Goal: Task Accomplishment & Management: Complete application form

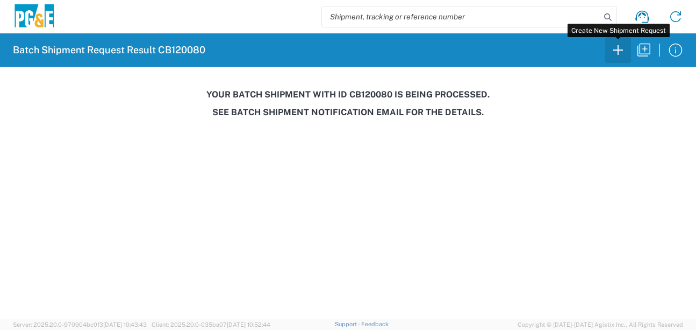
click at [619, 54] on icon "button" at bounding box center [618, 49] width 17 height 17
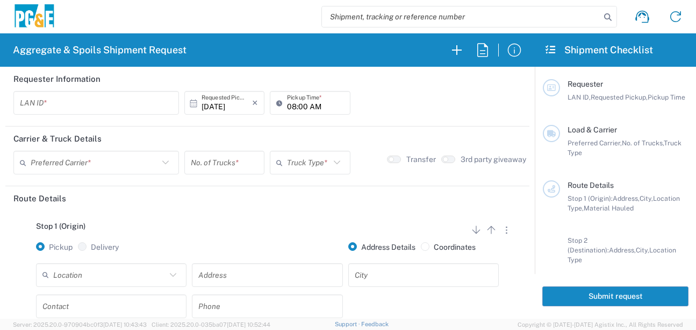
click at [58, 105] on input "text" at bounding box center [96, 103] width 153 height 19
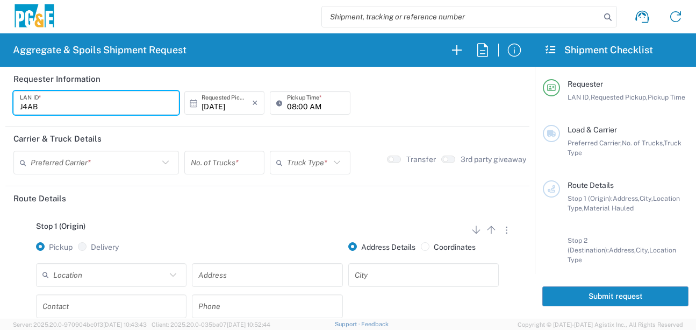
type input "J4AB"
click at [287, 108] on input "08:00 AM" at bounding box center [315, 103] width 56 height 19
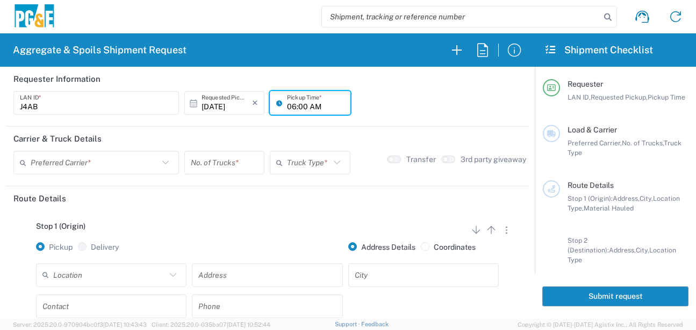
click at [299, 107] on input "06:00 AM" at bounding box center [315, 103] width 56 height 19
type input "06:15 AM"
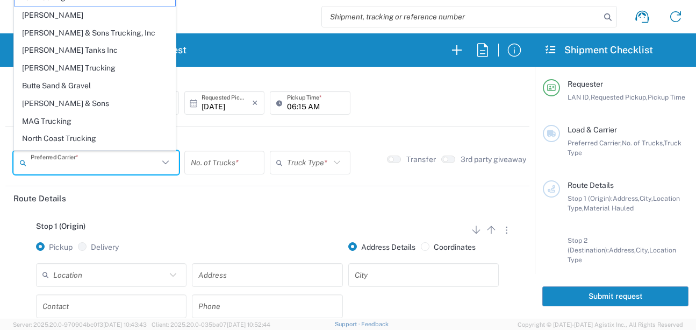
click at [106, 162] on input "text" at bounding box center [95, 162] width 128 height 19
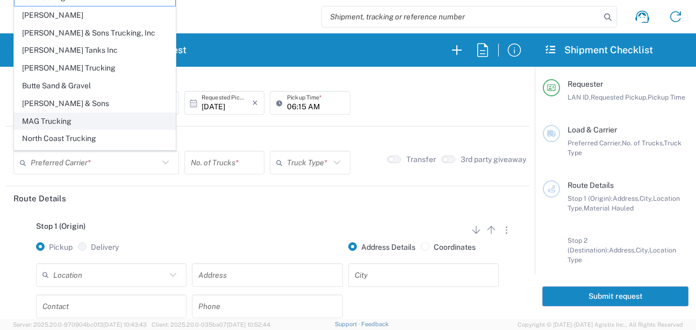
click at [76, 124] on span "MAG Trucking" at bounding box center [95, 121] width 161 height 17
type input "MAG Trucking"
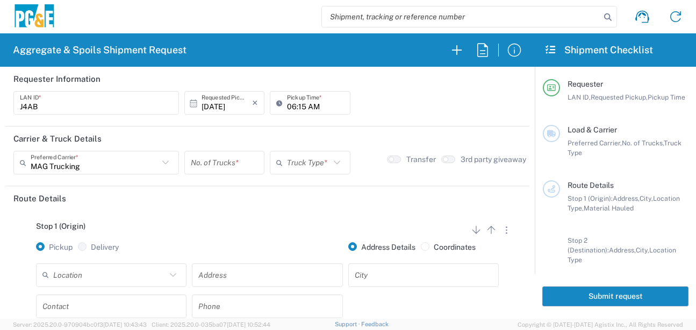
click at [240, 167] on input "number" at bounding box center [224, 162] width 67 height 19
type input "4"
click at [319, 167] on input "text" at bounding box center [308, 162] width 42 height 19
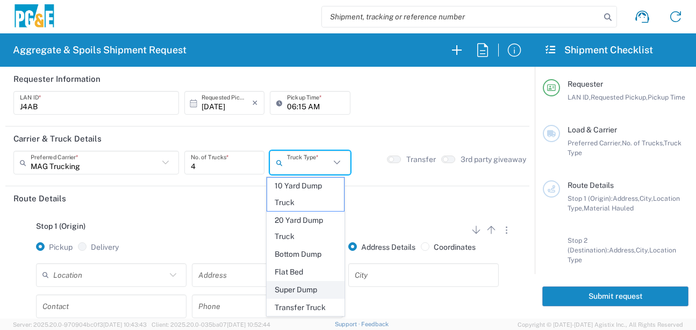
click at [320, 288] on span "Super Dump" at bounding box center [305, 289] width 77 height 17
type input "Super Dump"
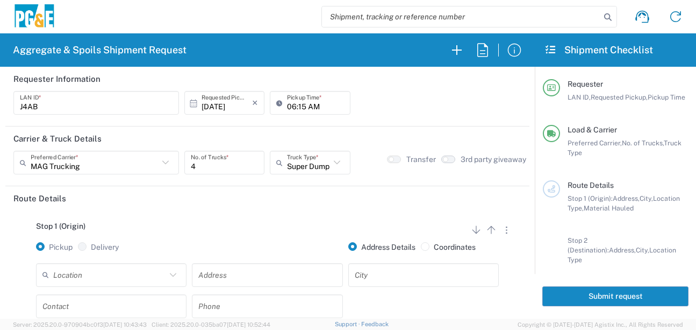
click at [442, 162] on button "button" at bounding box center [448, 159] width 14 height 8
click at [61, 276] on input "text" at bounding box center [109, 274] width 113 height 19
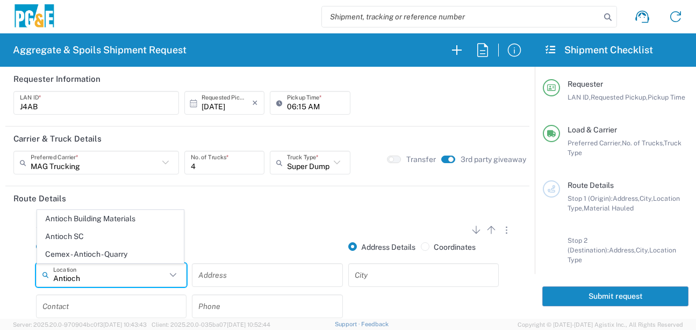
click at [67, 235] on span "Antioch SC" at bounding box center [111, 236] width 146 height 17
type input "Antioch SC"
type input "[STREET_ADDRESS]"
type input "Antioch"
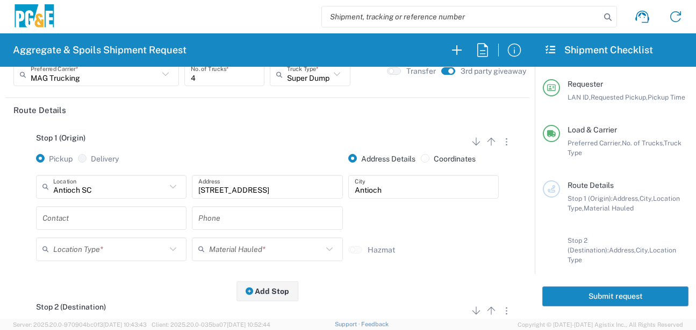
scroll to position [108, 0]
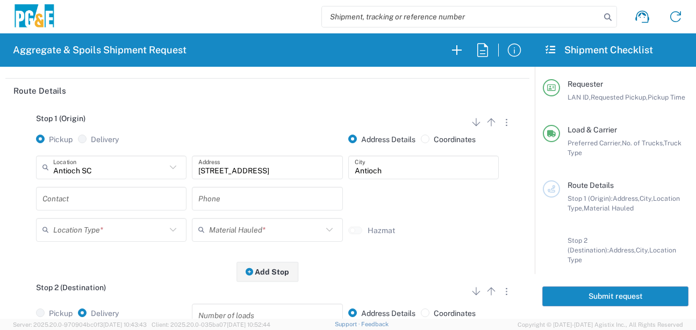
click at [91, 198] on input "text" at bounding box center [111, 198] width 138 height 19
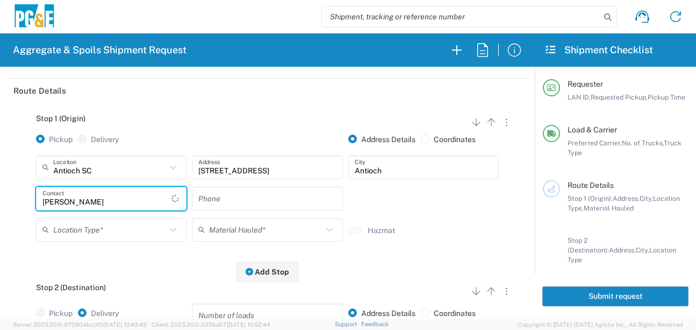
type input "[PERSON_NAME]"
click at [182, 264] on div "Stop 1 (Origin) Add Stop Above Add Stop Below Remove Stop Pickup Delivery Addre…" at bounding box center [267, 187] width 508 height 169
drag, startPoint x: 96, startPoint y: 198, endPoint x: 13, endPoint y: 202, distance: 83.4
click at [13, 202] on main "Stop 1 (Origin) Add Stop Above Add Stop Below Remove Stop Pickup Delivery Addre…" at bounding box center [267, 283] width 524 height 360
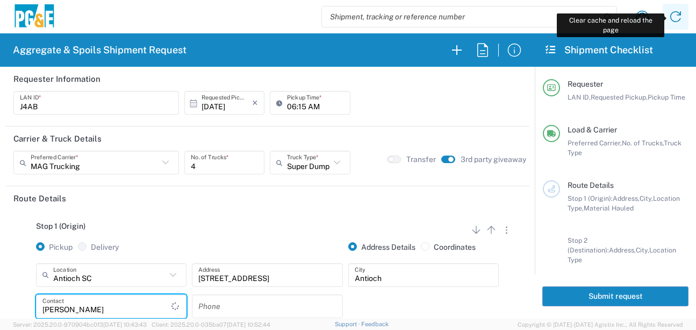
click at [677, 19] on icon at bounding box center [675, 16] width 17 height 17
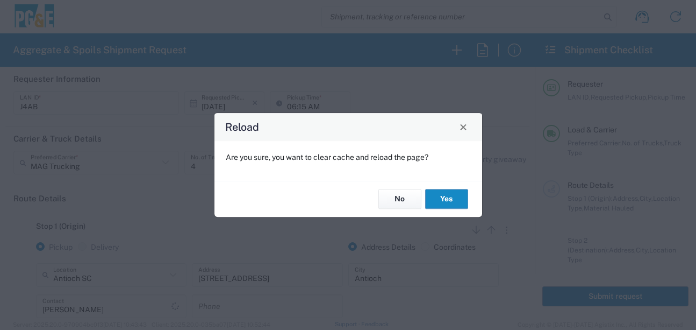
click at [450, 195] on button "Yes" at bounding box center [446, 199] width 43 height 20
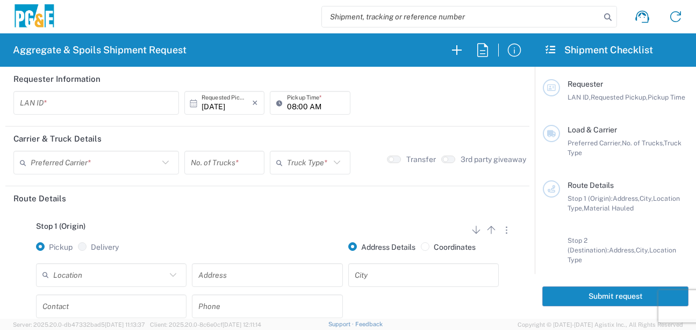
click at [30, 106] on input "text" at bounding box center [96, 103] width 153 height 19
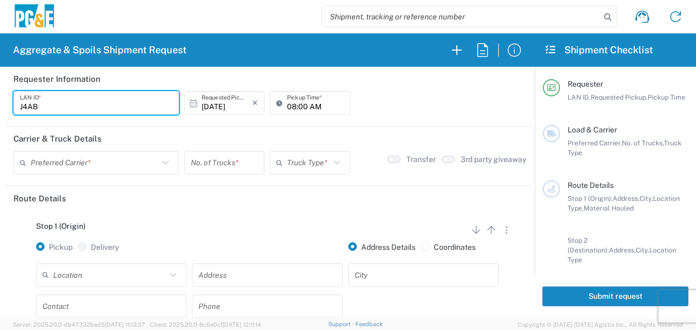
type input "J4AB"
click at [290, 102] on input "08:00 AM" at bounding box center [315, 103] width 56 height 19
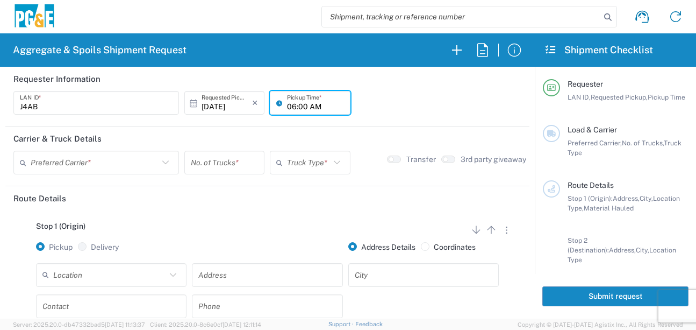
click at [301, 102] on input "06:00 AM" at bounding box center [315, 103] width 56 height 19
type input "06:15 AM"
click at [292, 121] on div "06:15 AM Pickup Time *" at bounding box center [309, 106] width 85 height 31
click at [68, 162] on input "text" at bounding box center [95, 162] width 128 height 19
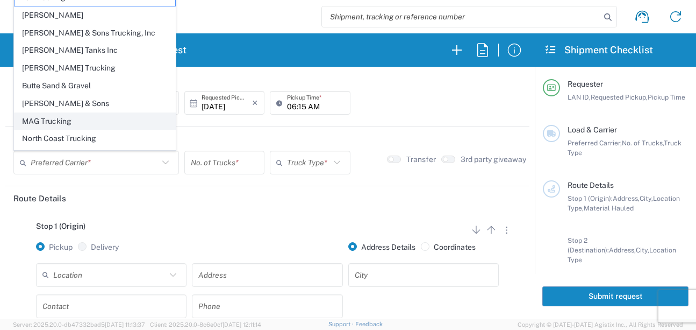
click at [44, 124] on span "MAG Trucking" at bounding box center [95, 121] width 161 height 17
type input "MAG Trucking"
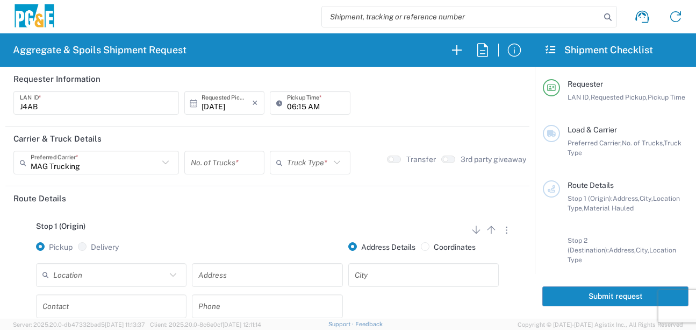
click at [222, 163] on input "number" at bounding box center [224, 162] width 67 height 19
type input "4"
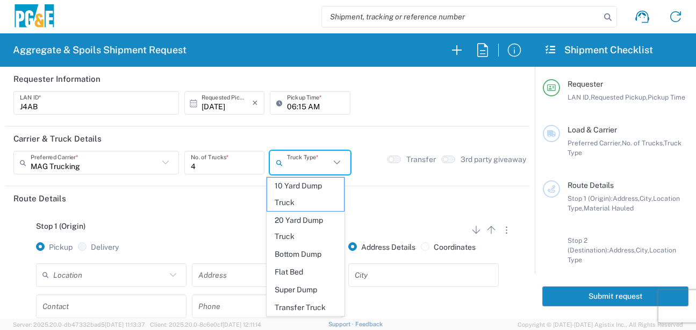
click at [297, 167] on input "text" at bounding box center [308, 162] width 42 height 19
click at [304, 289] on span "Super Dump" at bounding box center [305, 289] width 77 height 17
type input "Super Dump"
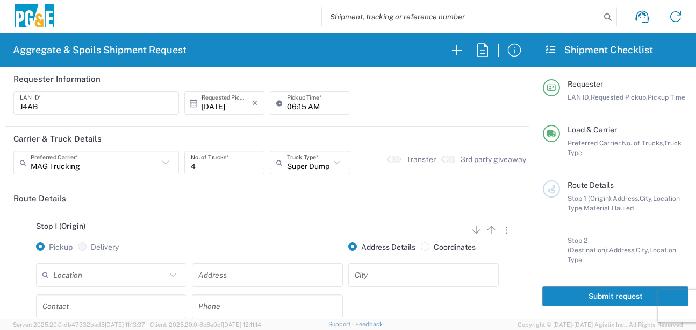
click at [469, 154] on label "3rd party giveaway" at bounding box center [494, 159] width 66 height 10
click at [340, 216] on div "Stop 1 (Origin) Add Stop Above Add Stop Below Remove Stop Pickup Delivery Addre…" at bounding box center [267, 294] width 508 height 169
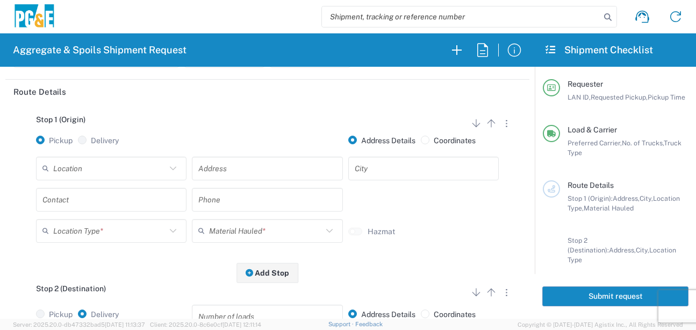
scroll to position [108, 0]
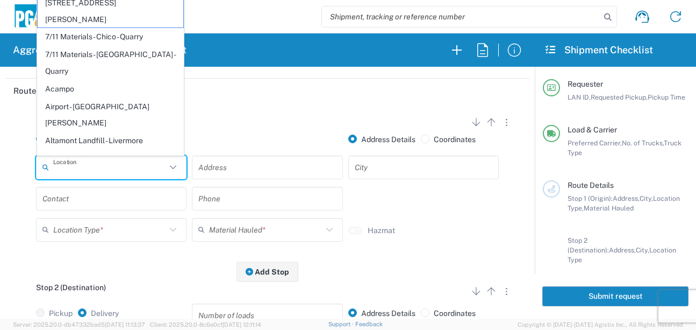
click at [118, 166] on input "text" at bounding box center [109, 167] width 113 height 19
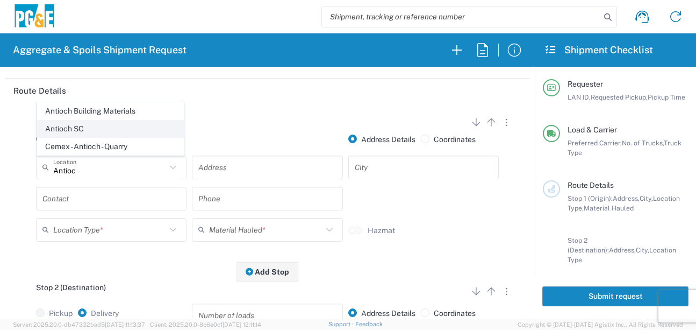
click at [51, 135] on span "Antioch SC" at bounding box center [111, 128] width 146 height 17
type input "Antioch SC"
type input "[STREET_ADDRESS]"
type input "Antioch"
type input "Business No Loading Dock"
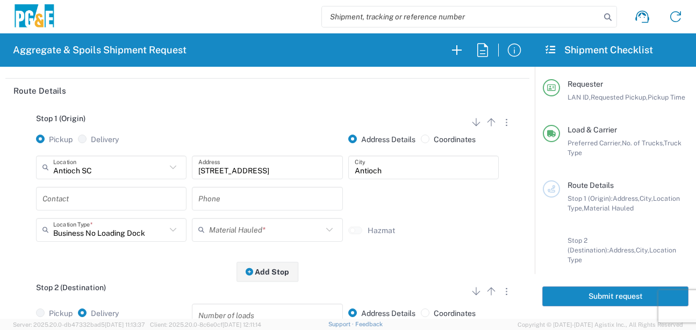
click at [67, 195] on input "text" at bounding box center [111, 198] width 138 height 19
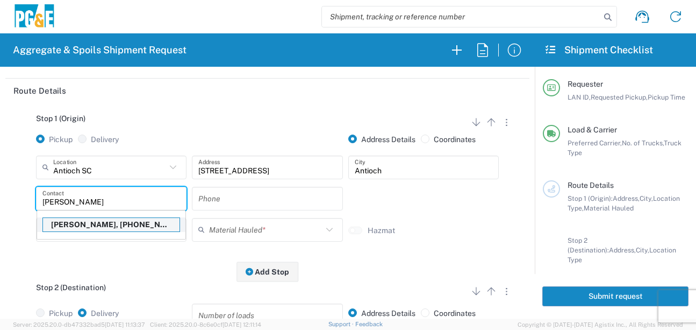
click at [121, 226] on p "[PERSON_NAME], [PHONE_NUMBER]" at bounding box center [111, 224] width 137 height 13
type input "[PERSON_NAME]"
type input "[PHONE_NUMBER]"
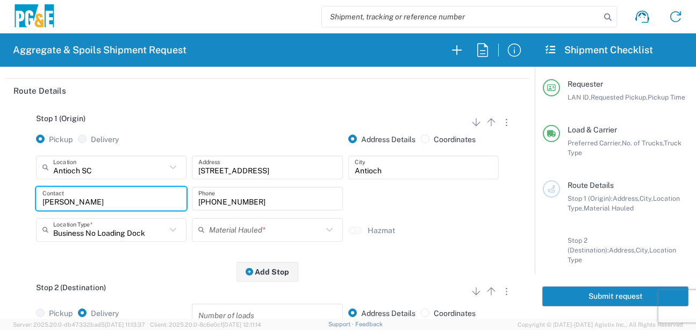
click at [234, 234] on input "text" at bounding box center [265, 229] width 113 height 19
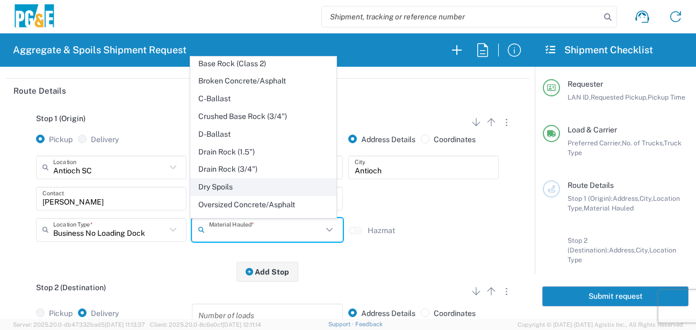
click at [219, 195] on span "Dry Spoils" at bounding box center [264, 186] width 146 height 17
type input "Dry Spoils"
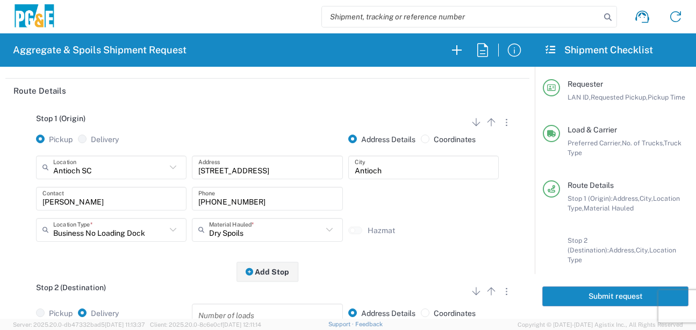
click at [153, 288] on div "Stop 2 (Destination) Add Stop Above Add Stop Below Remove Stop" at bounding box center [267, 293] width 508 height 20
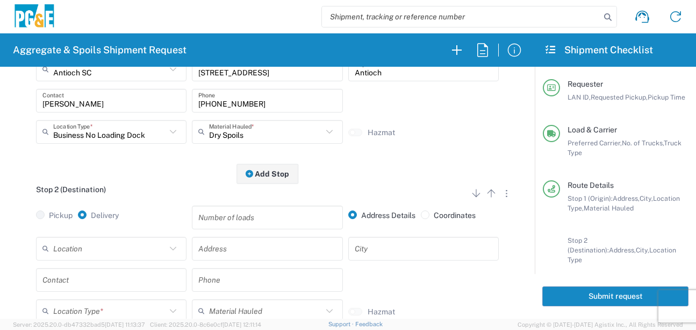
scroll to position [215, 0]
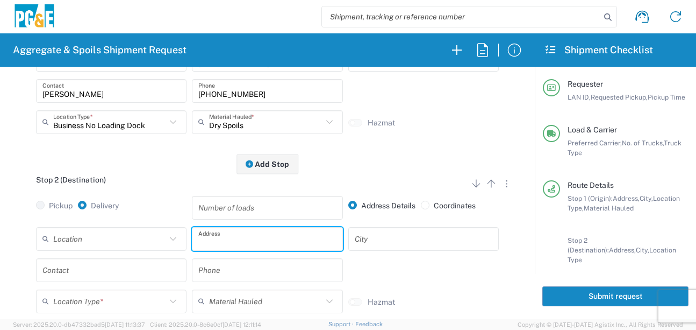
click at [218, 244] on input "text" at bounding box center [267, 238] width 138 height 19
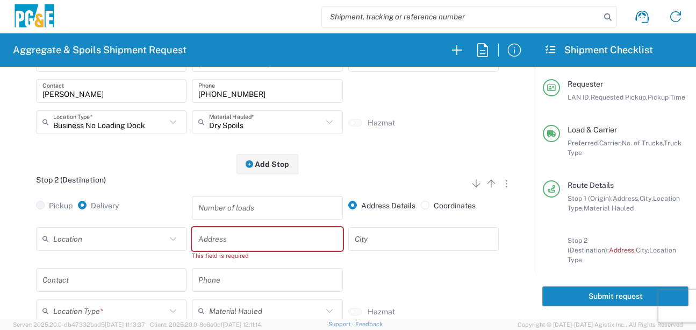
click at [291, 244] on input "text" at bounding box center [267, 238] width 138 height 19
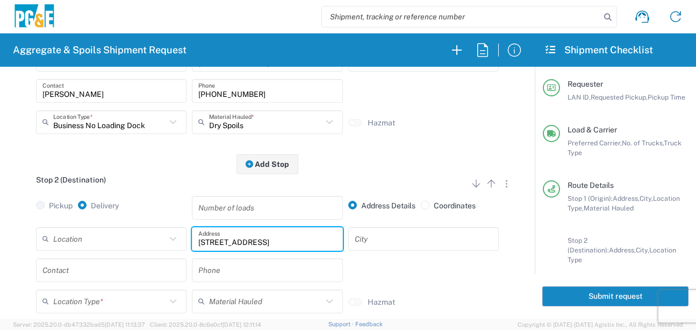
type input "[STREET_ADDRESS]"
click at [413, 238] on input "text" at bounding box center [424, 238] width 138 height 19
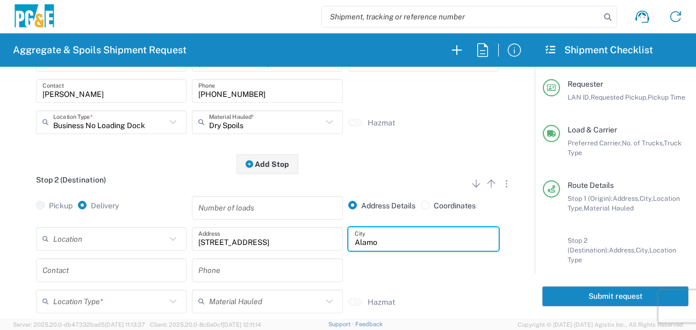
type input "Alamo"
click at [86, 268] on input "text" at bounding box center [111, 269] width 138 height 19
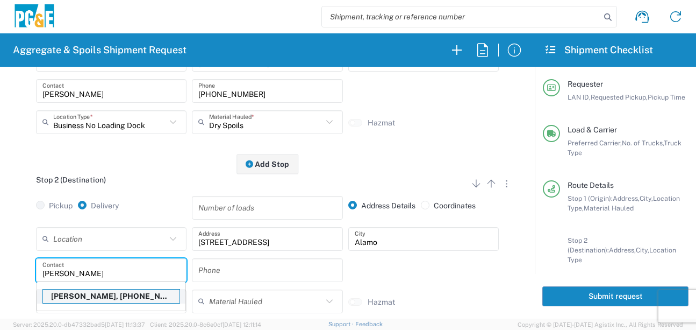
click at [103, 298] on p "[PERSON_NAME], [PHONE_NUMBER]" at bounding box center [111, 295] width 137 height 13
type input "[PERSON_NAME]"
type input "[PHONE_NUMBER]"
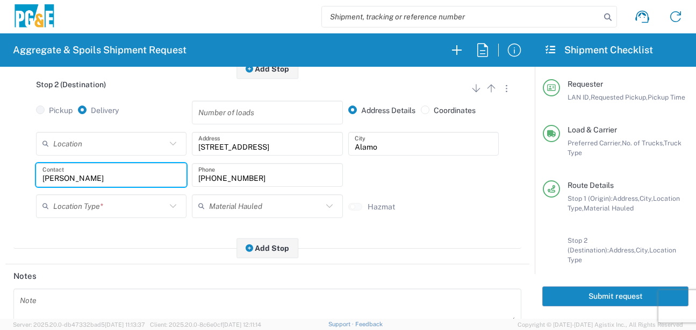
scroll to position [323, 0]
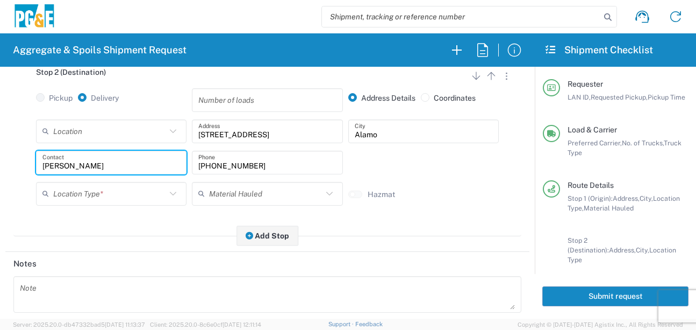
click at [119, 196] on input "text" at bounding box center [109, 193] width 113 height 19
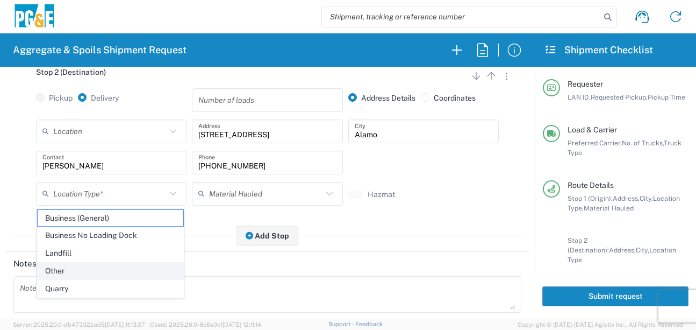
click at [64, 274] on span "Other" at bounding box center [111, 270] width 146 height 17
type input "Other"
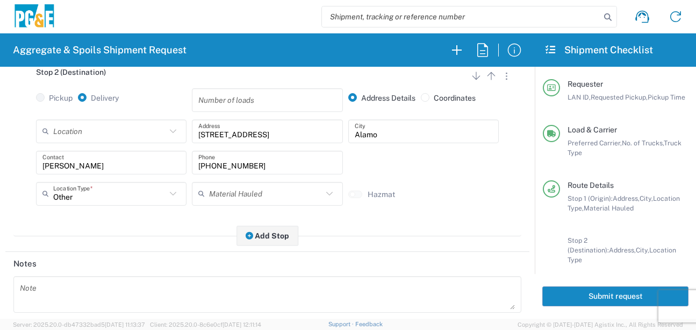
click at [160, 242] on main "Stop 1 (Origin) Add Stop Above Add Stop Below Remove Stop Pickup Delivery Addre…" at bounding box center [267, 68] width 524 height 360
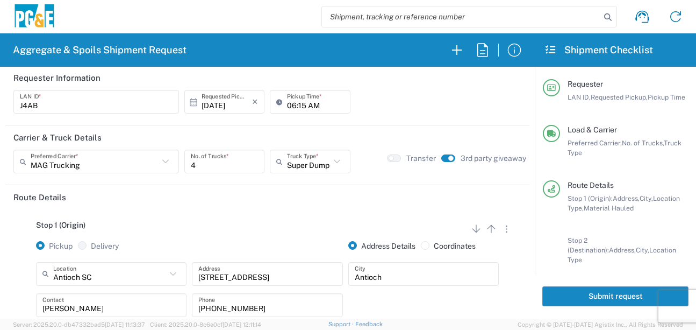
scroll to position [0, 0]
click at [617, 296] on button "Submit request" at bounding box center [615, 296] width 146 height 20
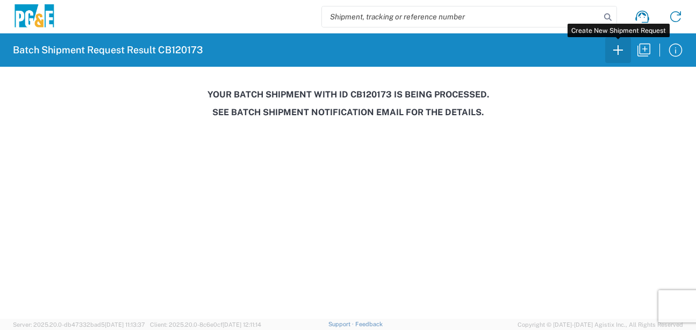
click at [615, 52] on icon "button" at bounding box center [618, 49] width 17 height 17
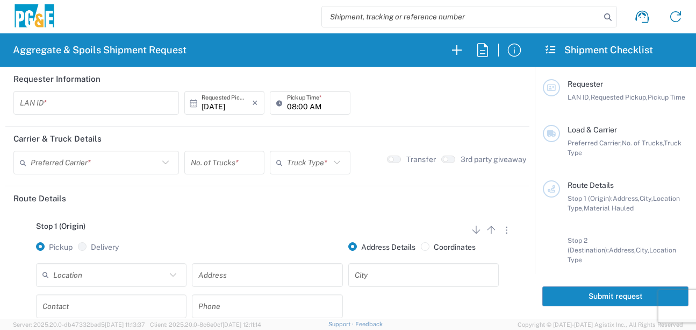
click at [80, 108] on input "text" at bounding box center [96, 103] width 153 height 19
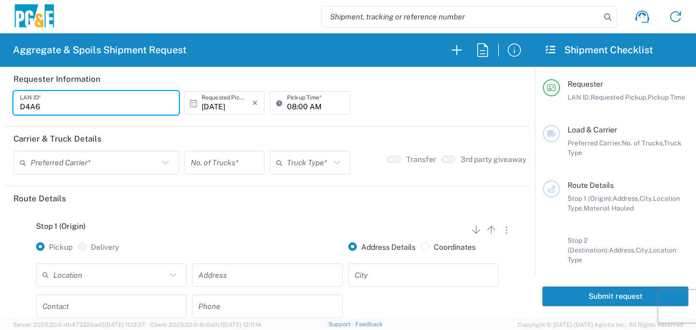
type input "D4A6"
click at [290, 109] on input "08:00 AM" at bounding box center [315, 103] width 56 height 19
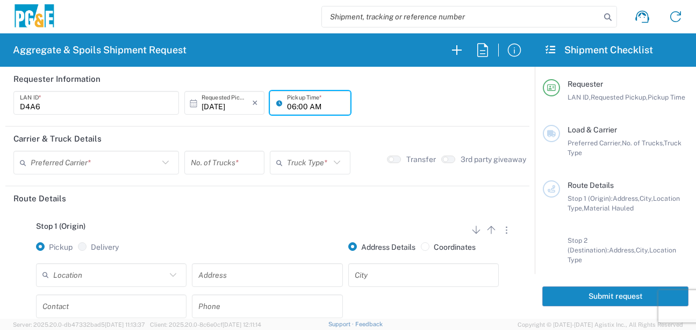
type input "06:00 AM"
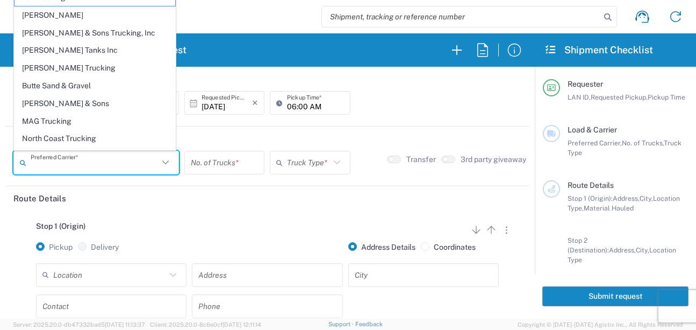
click at [103, 165] on input "text" at bounding box center [95, 162] width 128 height 19
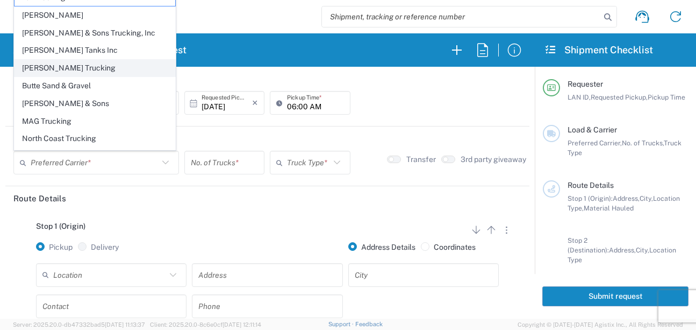
click at [53, 65] on span "[PERSON_NAME] Trucking" at bounding box center [95, 68] width 161 height 17
type input "[PERSON_NAME] Trucking"
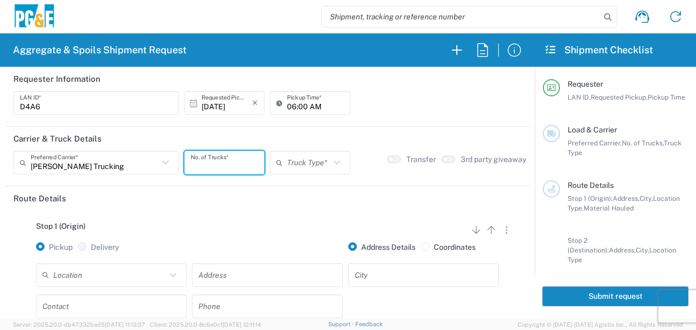
click at [230, 166] on input "number" at bounding box center [224, 162] width 67 height 19
type input "6"
click at [276, 167] on icon at bounding box center [281, 162] width 11 height 17
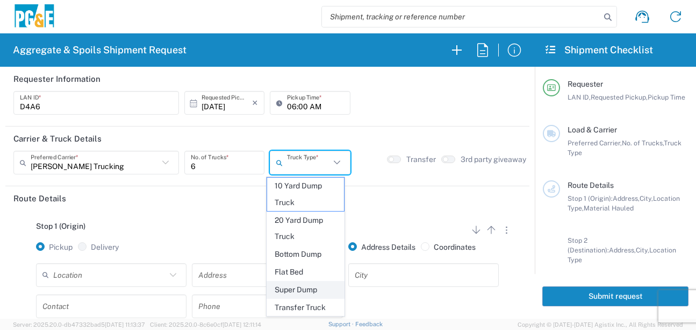
click at [289, 292] on span "Super Dump" at bounding box center [305, 289] width 77 height 17
type input "Super Dump"
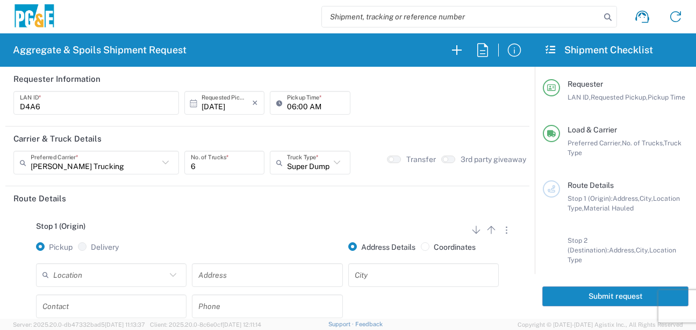
click at [267, 238] on div "Stop 1 (Origin) Add Stop Above Add Stop Below Remove Stop" at bounding box center [267, 231] width 508 height 20
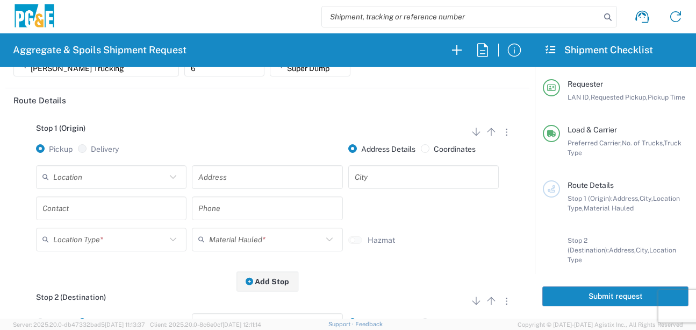
scroll to position [108, 0]
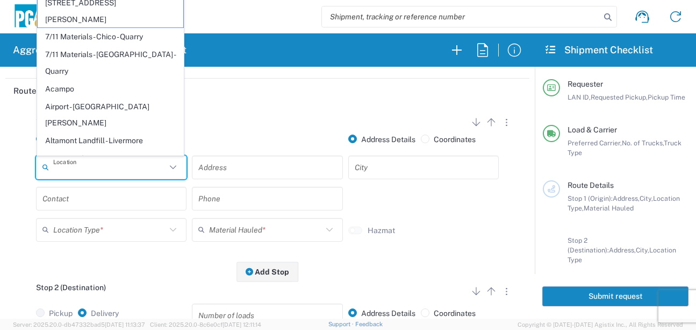
click at [84, 165] on input "text" at bounding box center [109, 167] width 113 height 19
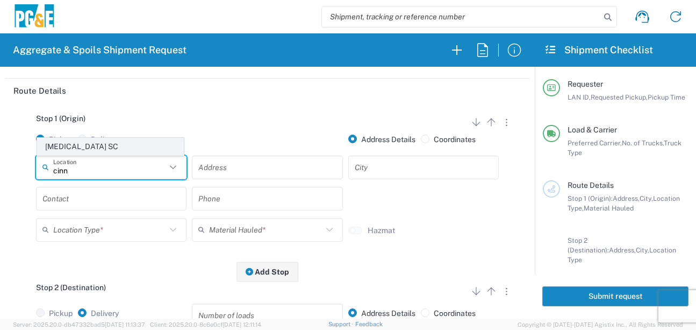
click at [95, 151] on span "[MEDICAL_DATA] SC" at bounding box center [111, 146] width 146 height 17
type input "[MEDICAL_DATA] SC"
type input "[STREET_ADDRESS]"
type input "[GEOGRAPHIC_DATA][PERSON_NAME]"
type input "Business No Loading Dock"
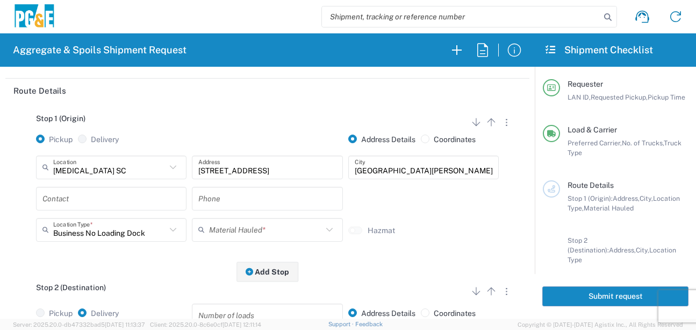
click at [105, 199] on input "text" at bounding box center [111, 198] width 138 height 19
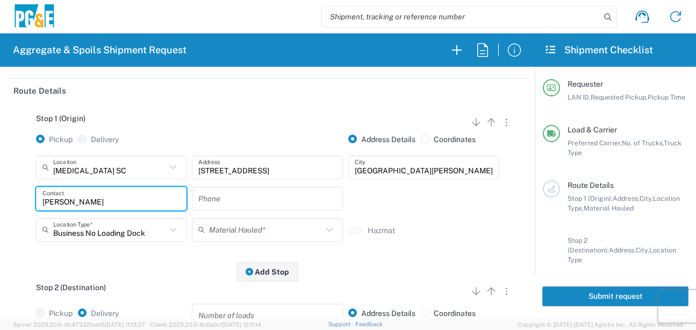
type input "[PERSON_NAME]"
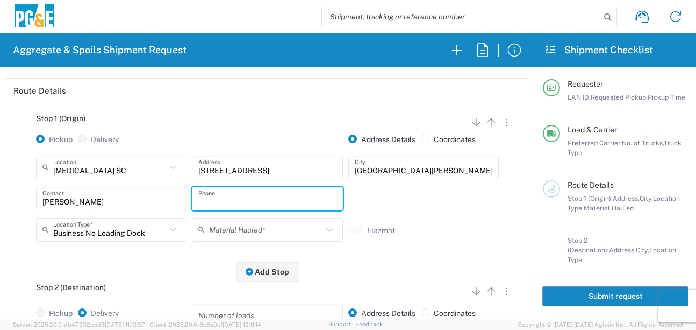
click at [223, 197] on input "text" at bounding box center [267, 198] width 138 height 19
type input "[PHONE_NUMBER]"
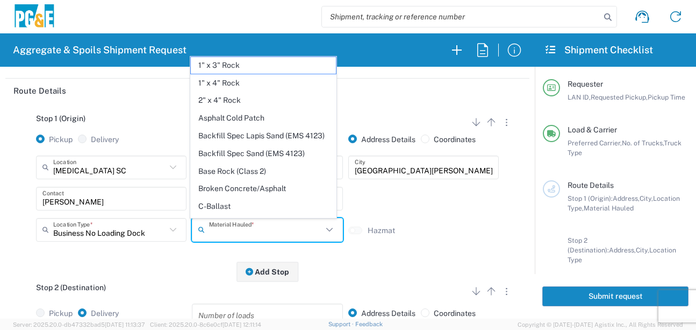
click at [228, 238] on input "text" at bounding box center [265, 229] width 113 height 19
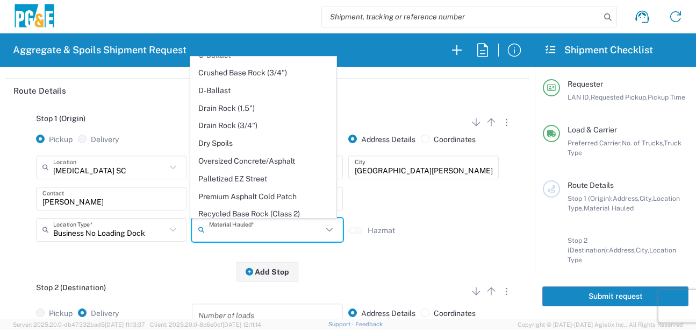
scroll to position [161, 0]
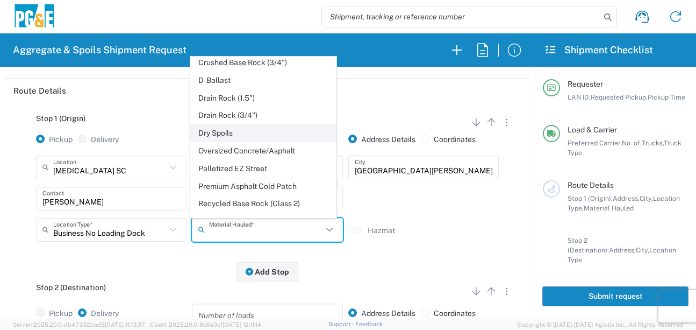
click at [230, 141] on span "Dry Spoils" at bounding box center [264, 133] width 146 height 17
type input "Dry Spoils"
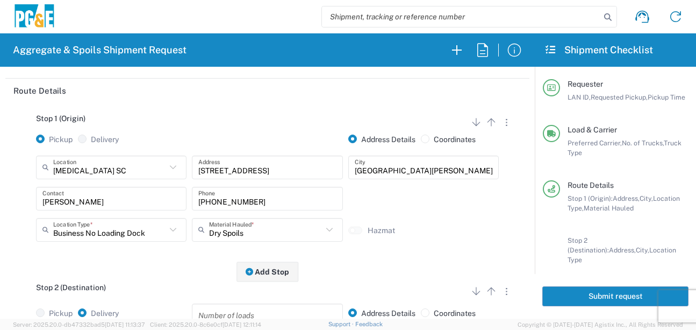
click at [170, 261] on div "Stop 1 (Origin) Add Stop Above Add Stop Below Remove Stop Pickup Delivery Addre…" at bounding box center [267, 187] width 508 height 169
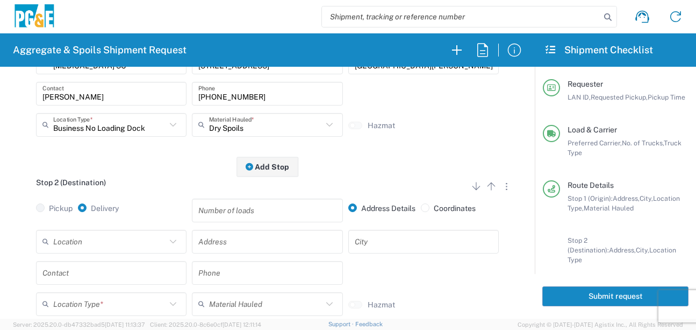
scroll to position [215, 0]
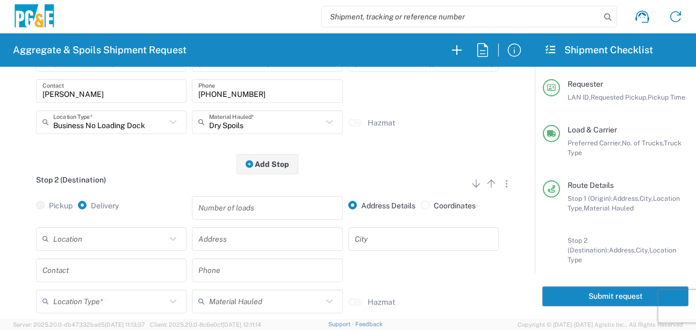
click at [140, 234] on input "text" at bounding box center [109, 238] width 113 height 19
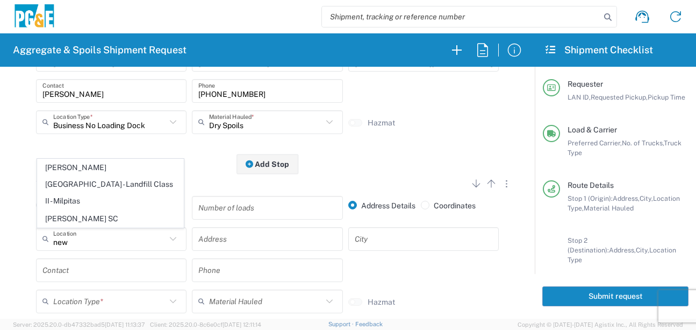
drag, startPoint x: 133, startPoint y: 183, endPoint x: 120, endPoint y: 218, distance: 36.9
click at [133, 183] on span "[PERSON_NAME][GEOGRAPHIC_DATA] - Landfill Class II - Milpitas" at bounding box center [111, 183] width 146 height 49
type input "[PERSON_NAME][GEOGRAPHIC_DATA] - Landfill Class II - Milpitas"
type input "[STREET_ADDRESS][PERSON_NAME]"
type input "Milpitas"
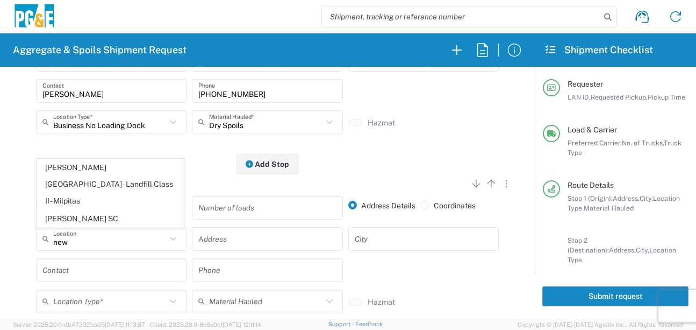
type input "Landfill"
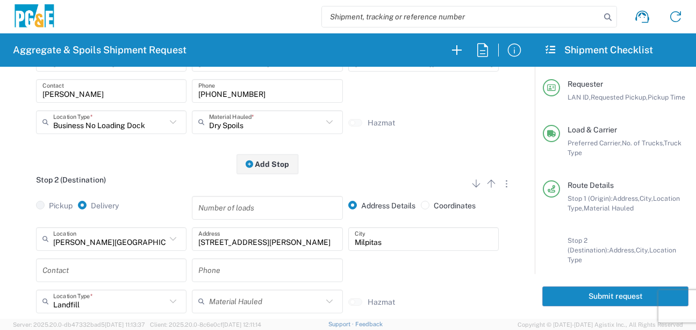
click at [103, 273] on input "text" at bounding box center [111, 269] width 138 height 19
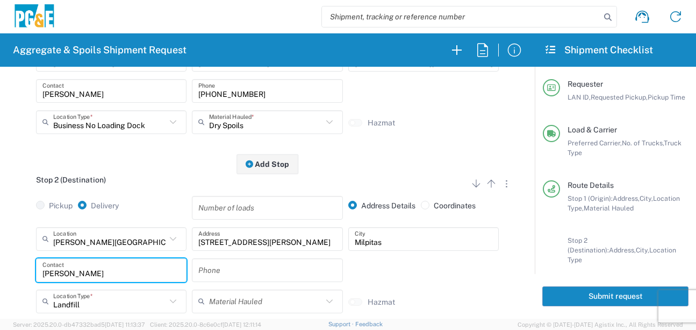
type input "[PERSON_NAME]"
click at [231, 267] on input "text" at bounding box center [267, 269] width 138 height 19
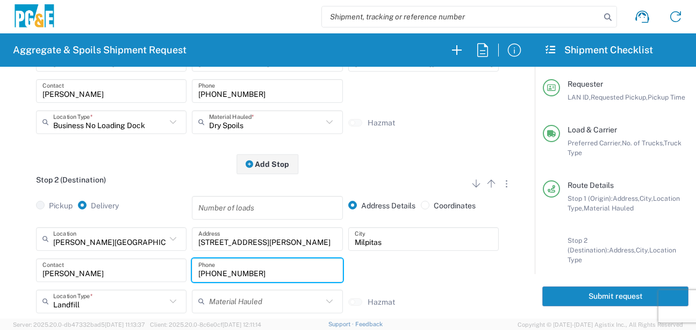
type input "[PHONE_NUMBER]"
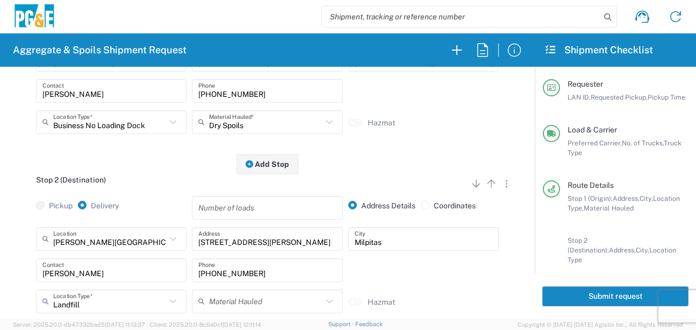
click at [175, 202] on div "Pickup Delivery" at bounding box center [111, 211] width 156 height 31
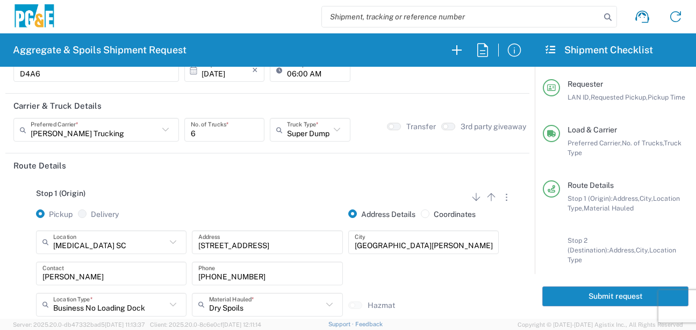
scroll to position [0, 0]
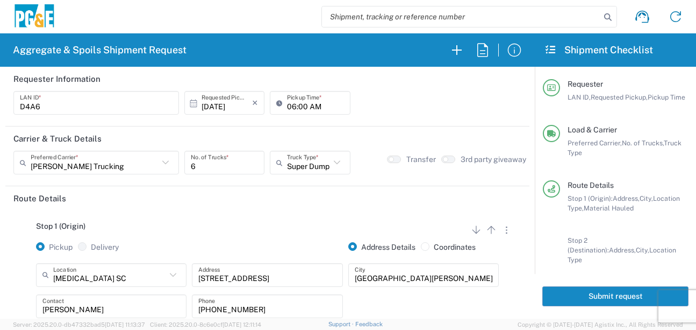
click at [628, 297] on button "Submit request" at bounding box center [615, 296] width 146 height 20
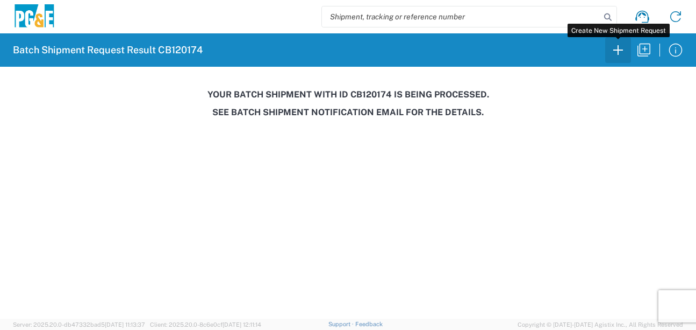
click at [617, 58] on icon "button" at bounding box center [618, 49] width 17 height 17
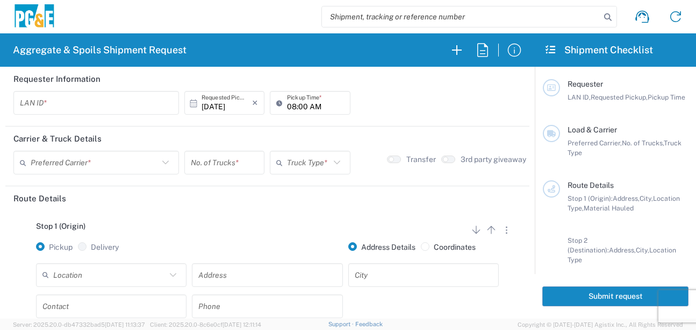
click at [96, 112] on input "text" at bounding box center [96, 103] width 153 height 19
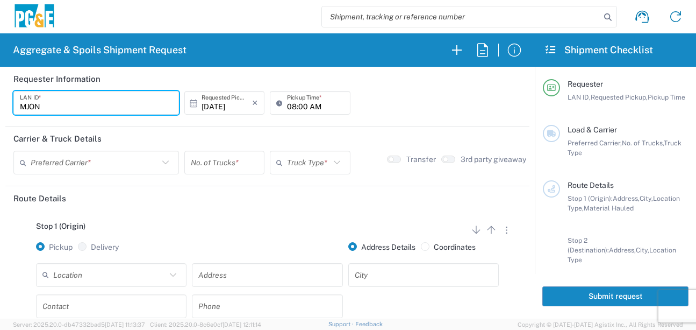
type input "MJON"
click at [289, 107] on input "08:00 AM" at bounding box center [315, 103] width 56 height 19
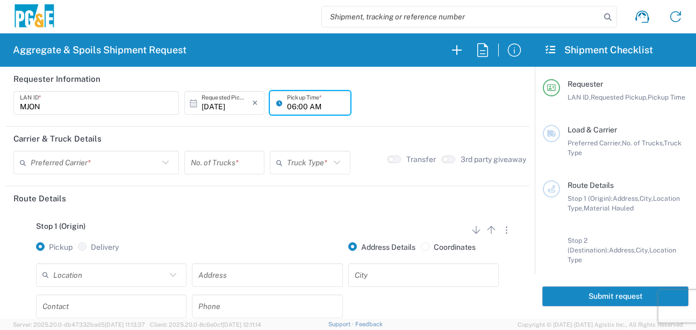
click at [301, 107] on input "06:00 AM" at bounding box center [315, 103] width 56 height 19
type input "06:30 AM"
click at [83, 165] on input "text" at bounding box center [95, 162] width 128 height 19
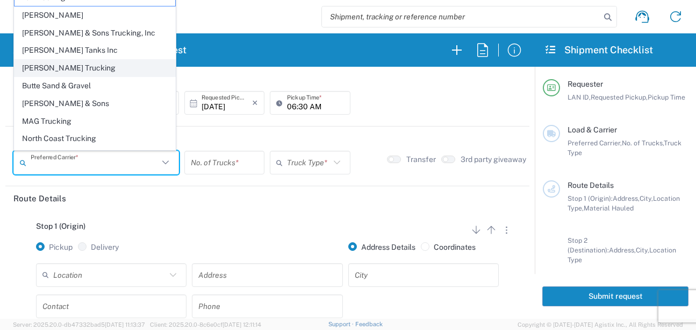
click at [54, 72] on span "[PERSON_NAME] Trucking" at bounding box center [95, 68] width 161 height 17
type input "[PERSON_NAME] Trucking"
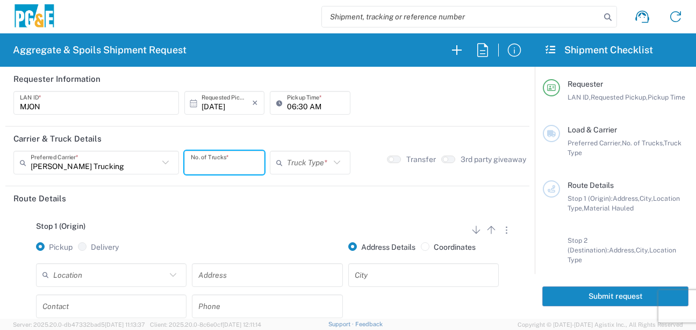
click at [214, 167] on input "number" at bounding box center [224, 162] width 67 height 19
type input "6"
click at [296, 170] on input "text" at bounding box center [308, 162] width 42 height 19
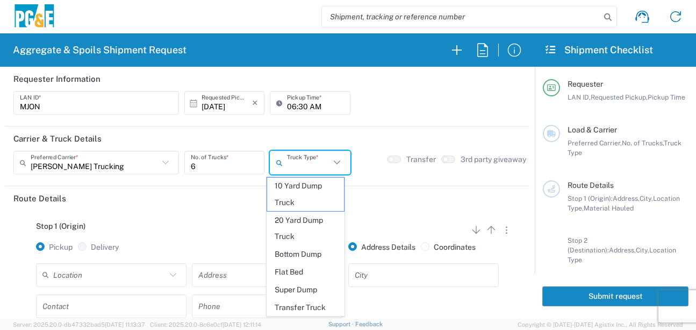
drag, startPoint x: 302, startPoint y: 225, endPoint x: 289, endPoint y: 218, distance: 14.2
click at [302, 225] on span "20 Yard Dump Truck" at bounding box center [305, 228] width 77 height 33
type input "20 Yard Dump Truck"
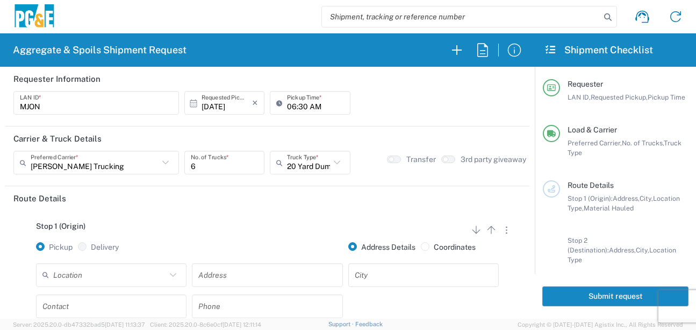
click at [243, 206] on header "Route Details" at bounding box center [267, 198] width 524 height 24
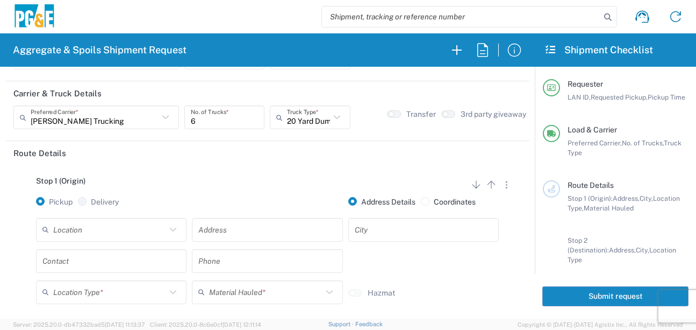
scroll to position [108, 0]
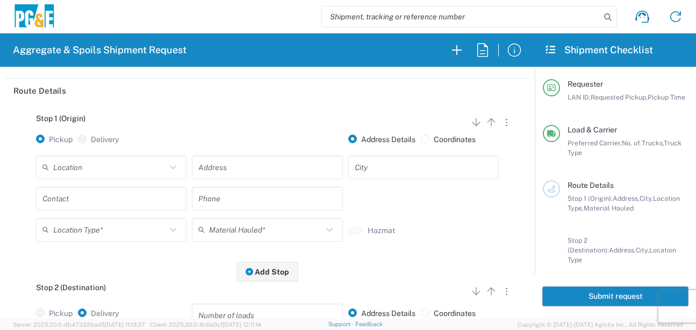
click at [120, 178] on div "Location" at bounding box center [111, 167] width 151 height 24
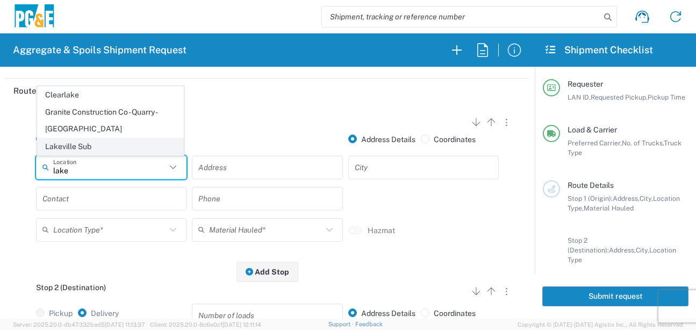
click at [81, 144] on span "Lakeville Sub" at bounding box center [111, 146] width 146 height 17
type input "Lakeville Sub"
type input "[STREET_ADDRESS]"
type input "Petaluma"
type input "Business No Loading Dock"
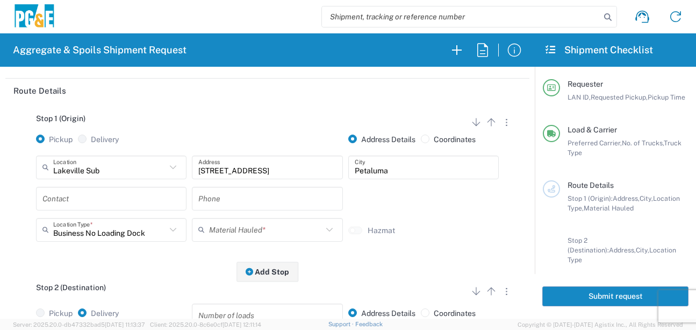
click at [87, 198] on input "text" at bounding box center [111, 198] width 138 height 19
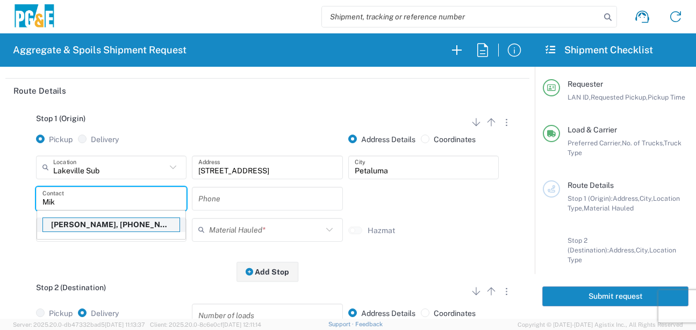
type input "Mik"
click at [86, 221] on p "[PERSON_NAME], [PHONE_NUMBER]" at bounding box center [111, 224] width 137 height 13
type input "mjon"
type input "[PERSON_NAME]"
type input "[PHONE_NUMBER]"
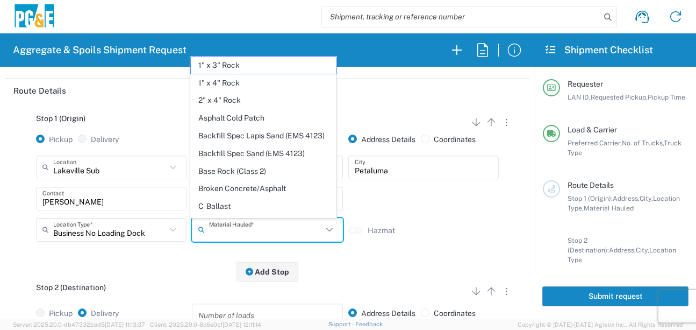
click at [212, 233] on input "text" at bounding box center [265, 229] width 113 height 19
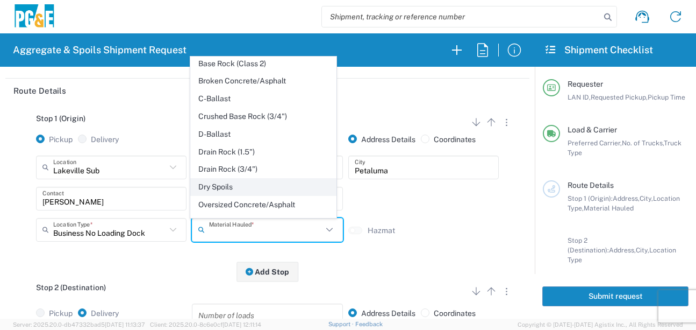
click at [220, 195] on span "Dry Spoils" at bounding box center [264, 186] width 146 height 17
type input "Dry Spoils"
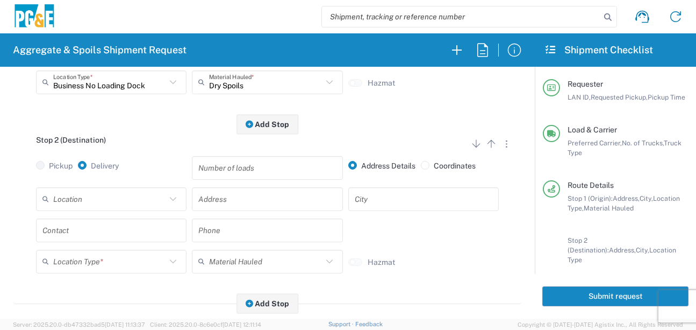
scroll to position [269, 0]
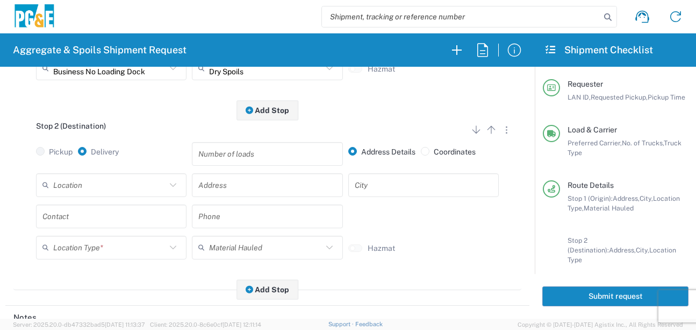
click at [121, 191] on input "text" at bounding box center [109, 184] width 113 height 19
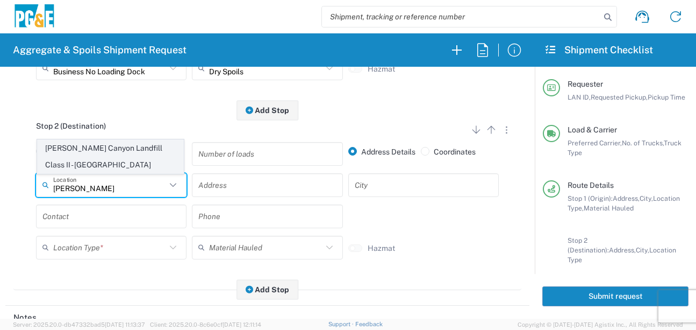
click at [112, 158] on span "[PERSON_NAME] Canyon Landfill Class II - [GEOGRAPHIC_DATA]" at bounding box center [111, 156] width 146 height 33
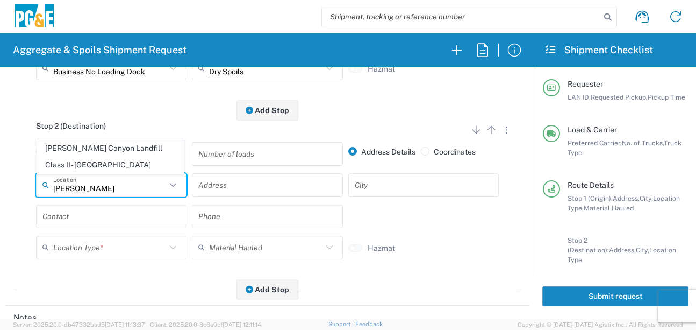
type input "[PERSON_NAME] Canyon Landfill Class II - [GEOGRAPHIC_DATA]"
type input "[STREET_ADDRESS][PERSON_NAME]"
type input "[GEOGRAPHIC_DATA]"
type input "Landfill"
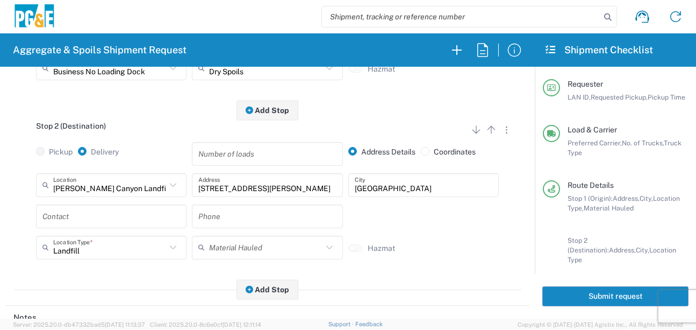
click at [94, 215] on input "text" at bounding box center [111, 215] width 138 height 19
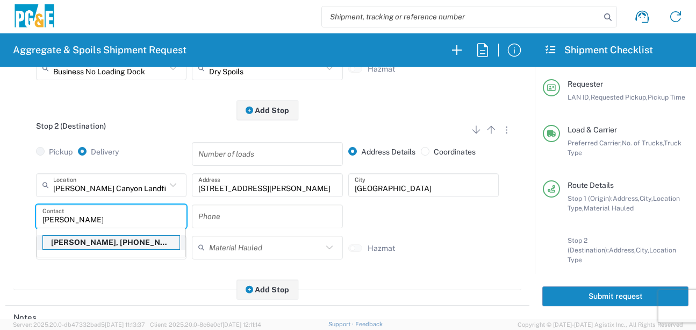
click at [99, 240] on p "[PERSON_NAME], [PHONE_NUMBER]" at bounding box center [111, 241] width 137 height 13
type input "[PERSON_NAME]"
type input "[PHONE_NUMBER]"
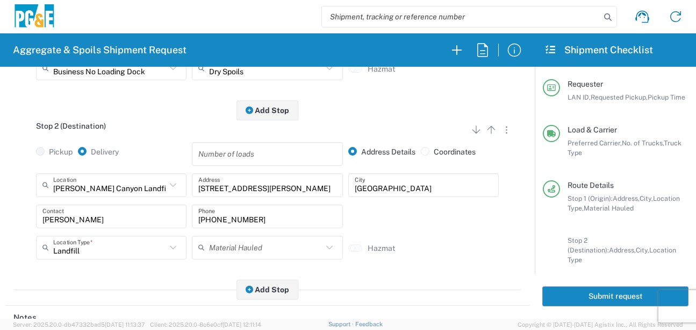
click at [138, 270] on div "Stop 2 (Destination) Add Stop Above Add Stop Below Remove Stop Pickup Delivery …" at bounding box center [267, 200] width 508 height 180
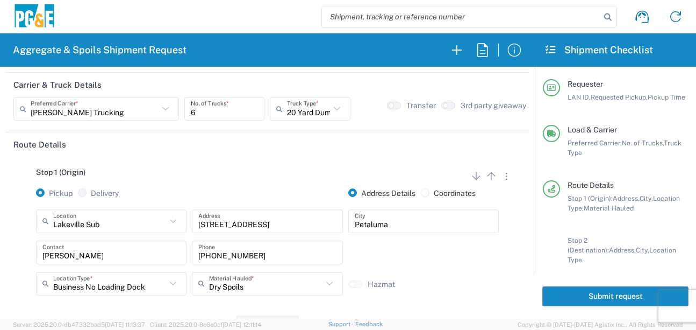
scroll to position [0, 0]
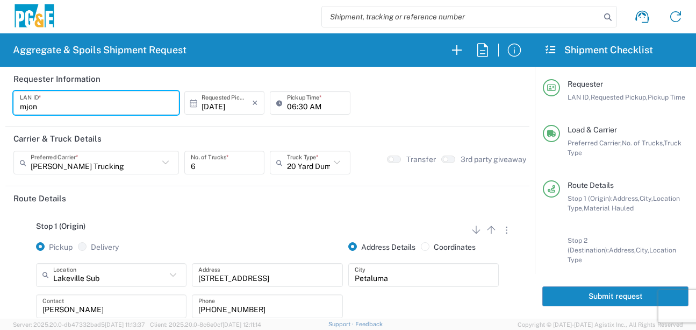
drag, startPoint x: 49, startPoint y: 109, endPoint x: -4, endPoint y: 109, distance: 53.8
click at [0, 109] on html "Aggregate & Spoils Shipment Request Requester Information mjon LAN ID * [DATE] …" at bounding box center [348, 165] width 696 height 330
type input "MJON"
click at [596, 295] on button "Submit request" at bounding box center [615, 296] width 146 height 20
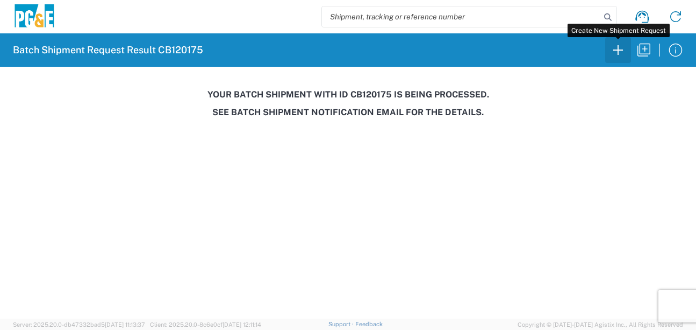
click at [621, 53] on icon "button" at bounding box center [618, 49] width 17 height 17
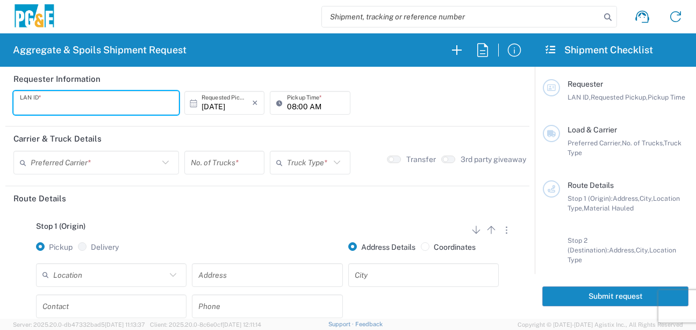
click at [60, 105] on input "text" at bounding box center [96, 103] width 153 height 19
type input "J4AB"
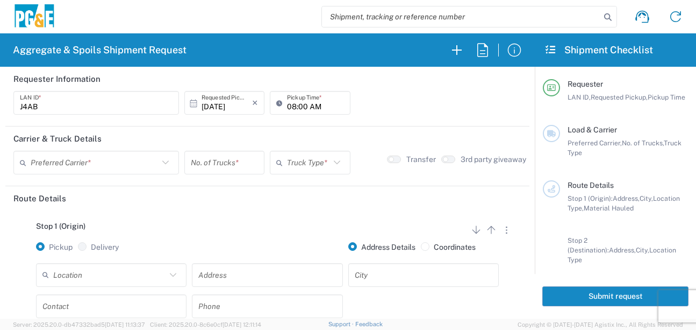
click at [289, 108] on input "08:00 AM" at bounding box center [315, 103] width 56 height 19
click at [298, 104] on input "05:00 AM" at bounding box center [315, 103] width 56 height 19
type input "05:30 AM"
click at [53, 169] on input "text" at bounding box center [95, 162] width 128 height 19
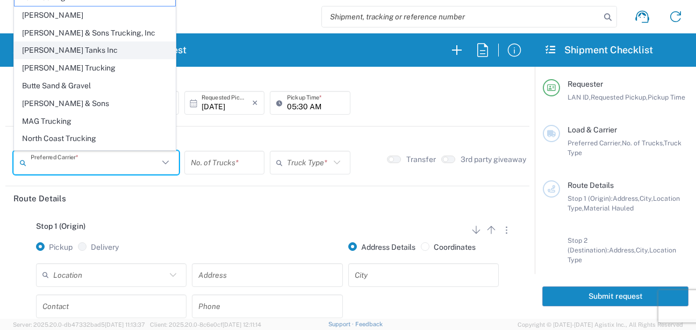
click at [73, 50] on span "[PERSON_NAME] Tanks Inc" at bounding box center [95, 50] width 161 height 17
type input "[PERSON_NAME] Tanks Inc"
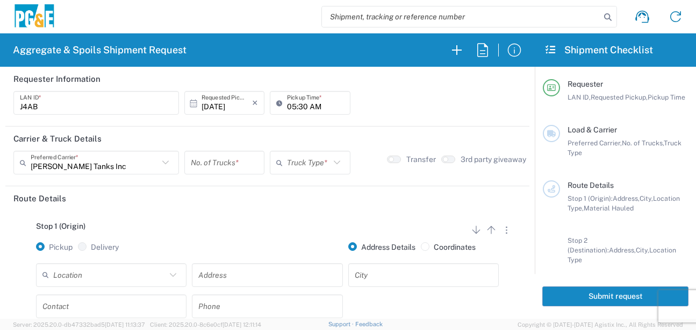
click at [214, 164] on input "number" at bounding box center [224, 162] width 67 height 19
type input "5"
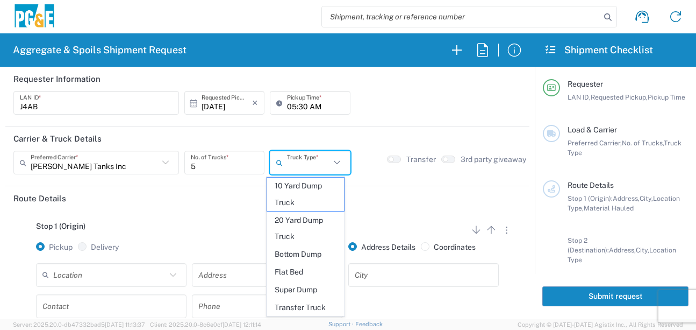
click at [287, 164] on input "text" at bounding box center [308, 162] width 42 height 19
click at [292, 230] on span "20 Yard Dump Truck" at bounding box center [305, 228] width 77 height 33
type input "20 Yard Dump Truck"
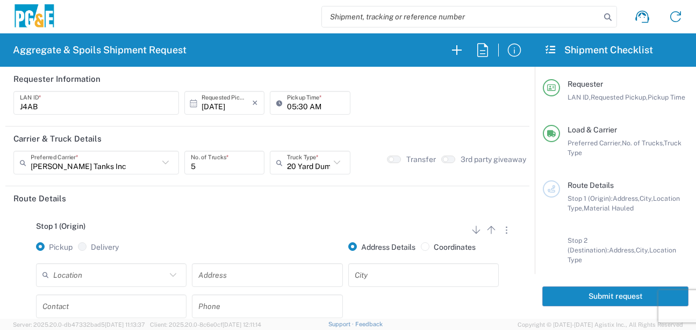
click at [257, 223] on div "Stop 1 (Origin) Add Stop Above Add Stop Below Remove Stop" at bounding box center [267, 231] width 508 height 20
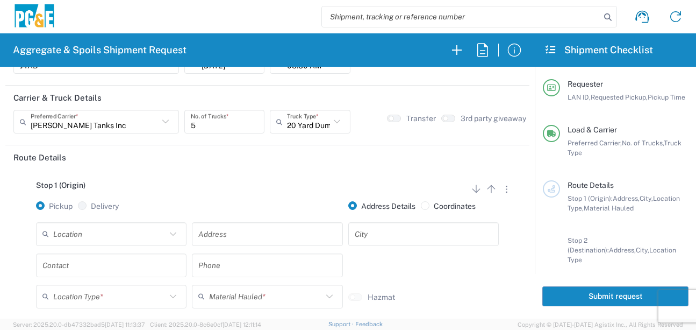
scroll to position [108, 0]
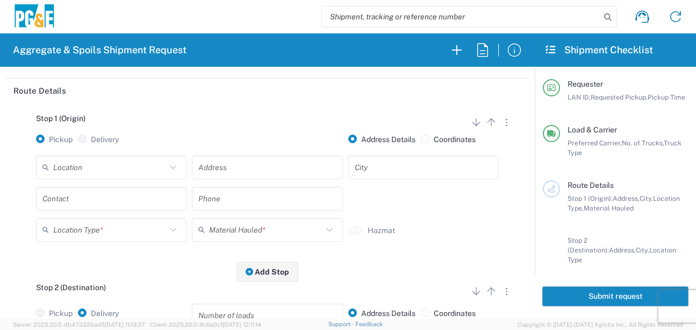
click at [138, 167] on input "text" at bounding box center [109, 167] width 113 height 19
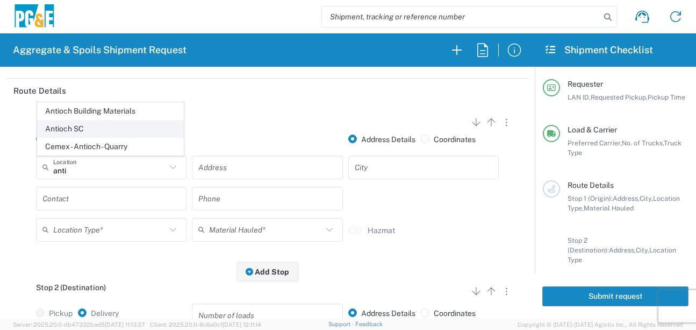
click at [115, 123] on span "Antioch SC" at bounding box center [111, 128] width 146 height 17
type input "Antioch SC"
type input "[STREET_ADDRESS]"
type input "Antioch"
type input "Business No Loading Dock"
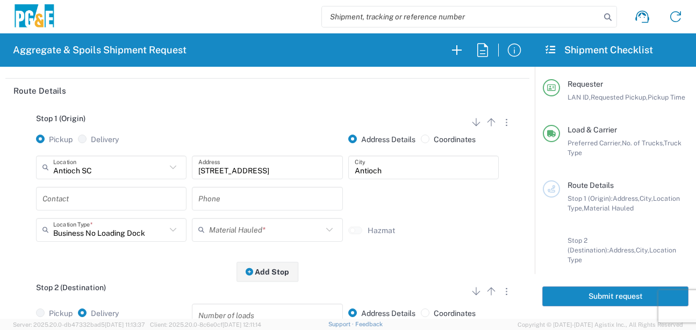
click at [90, 192] on input "text" at bounding box center [111, 198] width 138 height 19
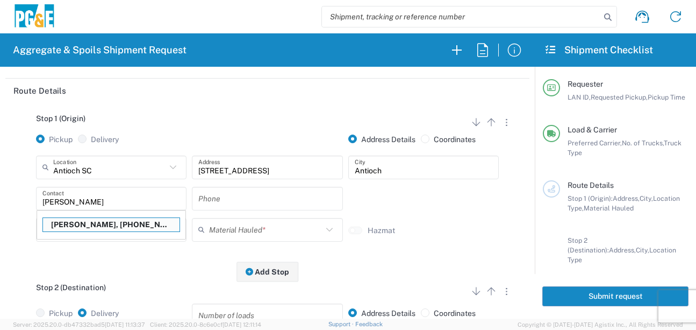
click at [88, 220] on p "[PERSON_NAME], [PHONE_NUMBER]" at bounding box center [111, 224] width 137 height 13
type input "[PERSON_NAME]"
type input "[PHONE_NUMBER]"
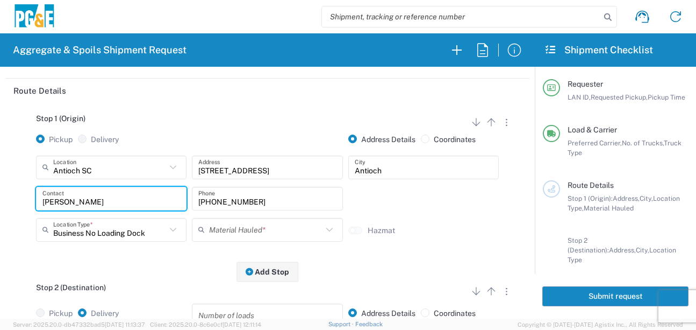
click at [211, 236] on input "text" at bounding box center [265, 229] width 113 height 19
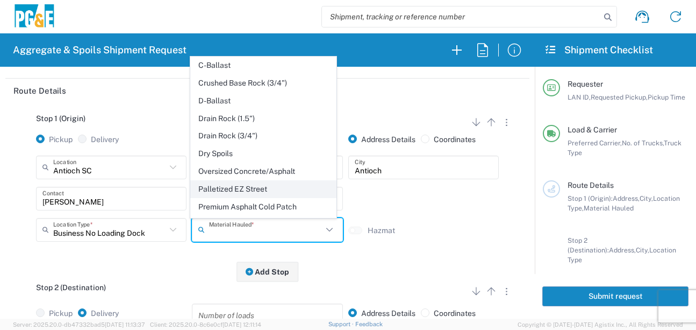
scroll to position [161, 0]
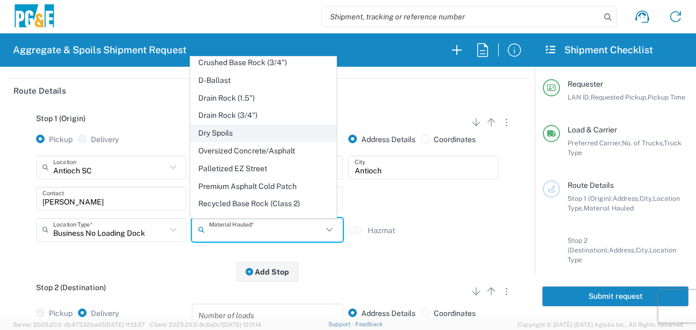
click at [219, 141] on span "Dry Spoils" at bounding box center [264, 133] width 146 height 17
type input "Dry Spoils"
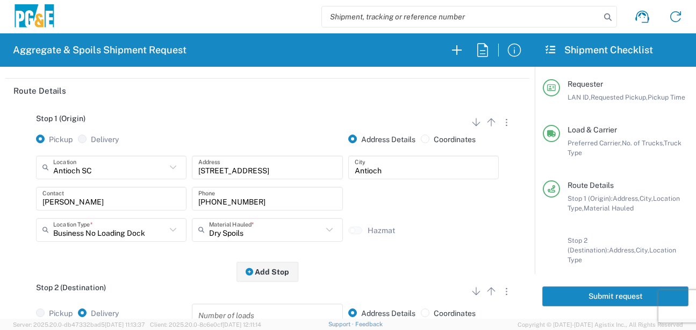
click at [177, 257] on div "Stop 1 (Origin) Add Stop Above Add Stop Below Remove Stop Pickup Delivery Addre…" at bounding box center [267, 187] width 508 height 169
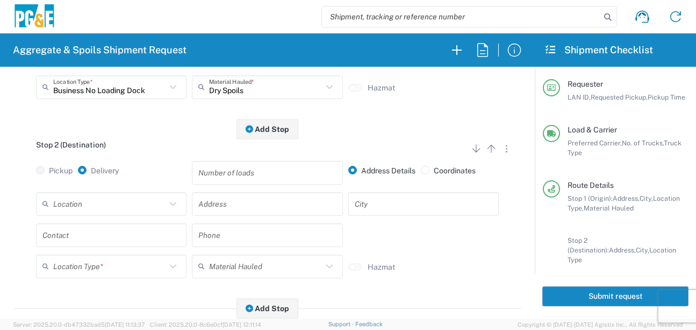
scroll to position [269, 0]
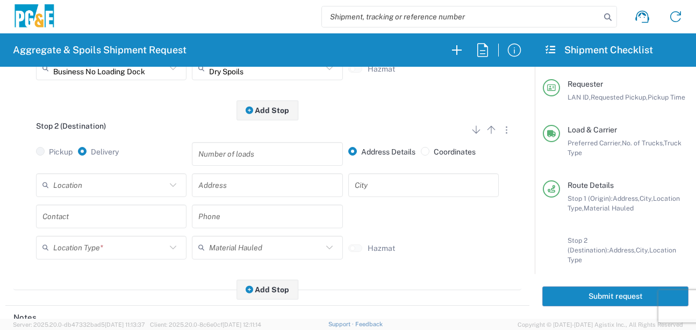
click at [112, 189] on input "text" at bounding box center [109, 184] width 113 height 19
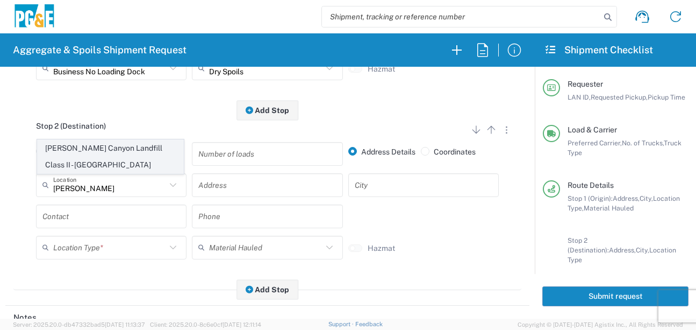
click at [130, 149] on span "[PERSON_NAME] Canyon Landfill Class II - [GEOGRAPHIC_DATA]" at bounding box center [111, 156] width 146 height 33
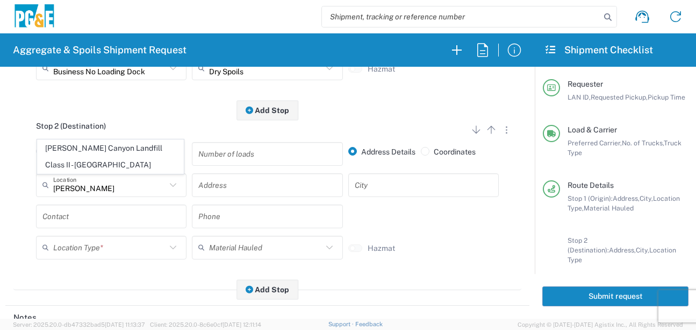
type input "[PERSON_NAME] Canyon Landfill Class II - [GEOGRAPHIC_DATA]"
type input "[STREET_ADDRESS][PERSON_NAME]"
type input "[GEOGRAPHIC_DATA]"
type input "Landfill"
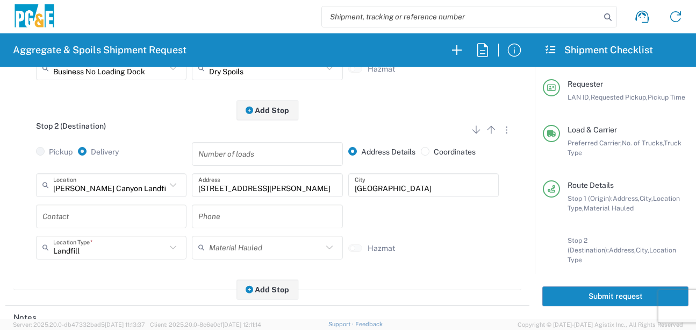
click at [110, 223] on input "text" at bounding box center [111, 215] width 138 height 19
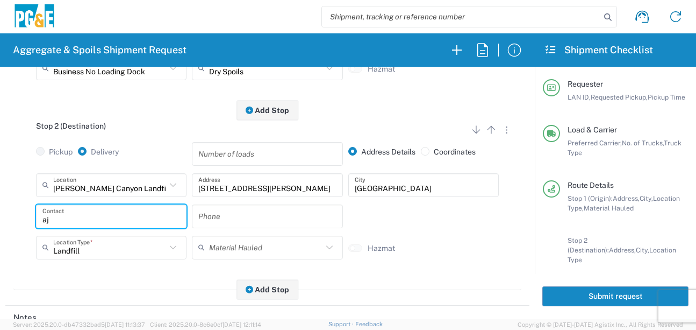
type input "a"
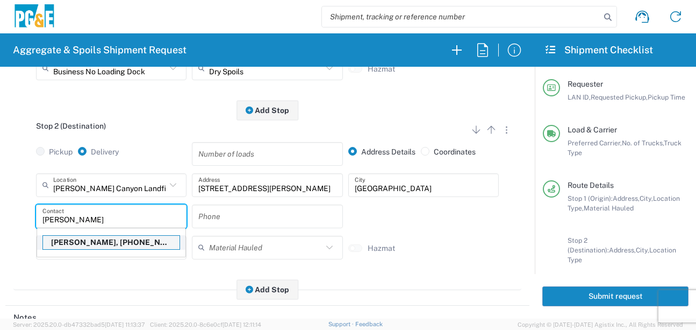
click at [90, 247] on p "[PERSON_NAME], [PHONE_NUMBER]" at bounding box center [111, 241] width 137 height 13
type input "[PERSON_NAME]"
type input "[PHONE_NUMBER]"
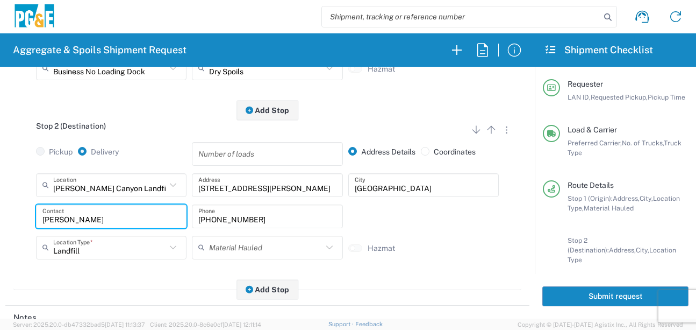
click at [103, 277] on div "Stop 2 (Destination) Add Stop Above Add Stop Below Remove Stop Pickup Delivery …" at bounding box center [267, 200] width 508 height 180
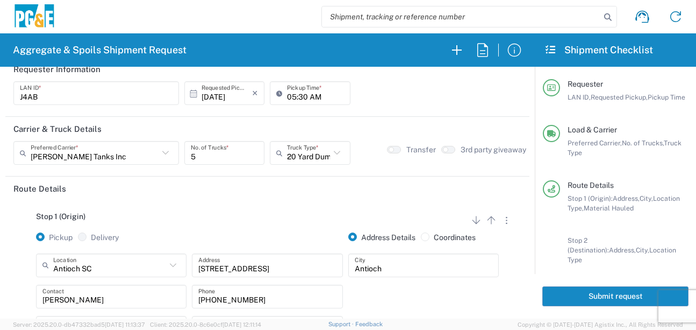
scroll to position [0, 0]
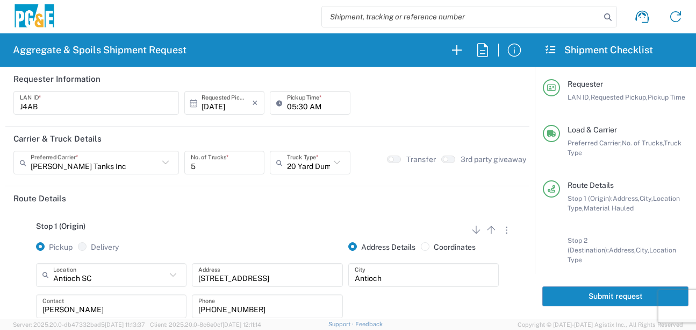
drag, startPoint x: 624, startPoint y: 293, endPoint x: 689, endPoint y: 269, distance: 69.2
click at [624, 293] on button "Submit request" at bounding box center [615, 296] width 146 height 20
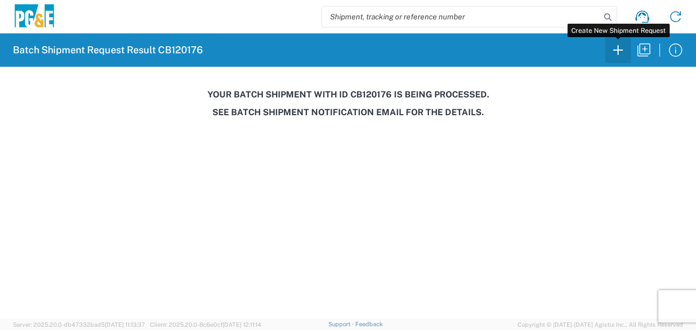
click at [615, 48] on icon "button" at bounding box center [618, 49] width 17 height 17
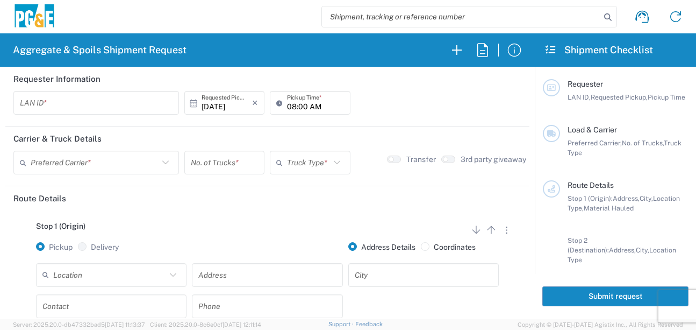
click at [88, 102] on input "text" at bounding box center [96, 103] width 153 height 19
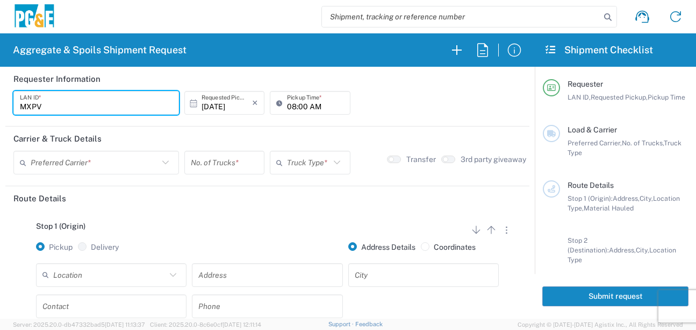
type input "MXPV"
click at [287, 106] on input "08:00 AM" at bounding box center [315, 103] width 56 height 19
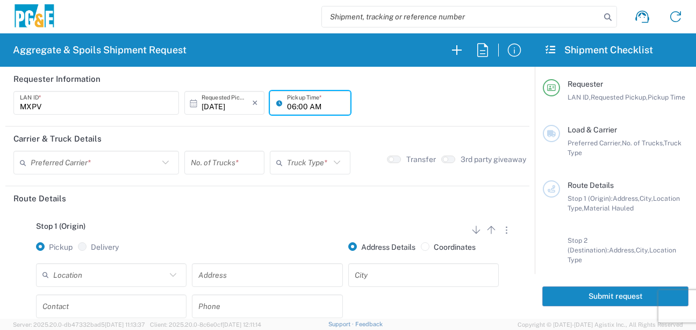
type input "06:00 AM"
click at [99, 160] on input "text" at bounding box center [95, 162] width 128 height 19
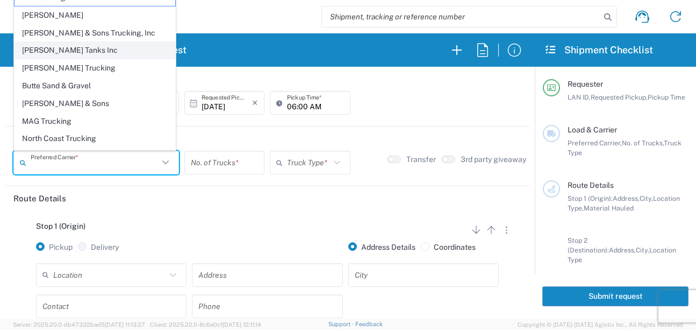
click at [75, 53] on span "[PERSON_NAME] Tanks Inc" at bounding box center [95, 50] width 161 height 17
type input "[PERSON_NAME] Tanks Inc"
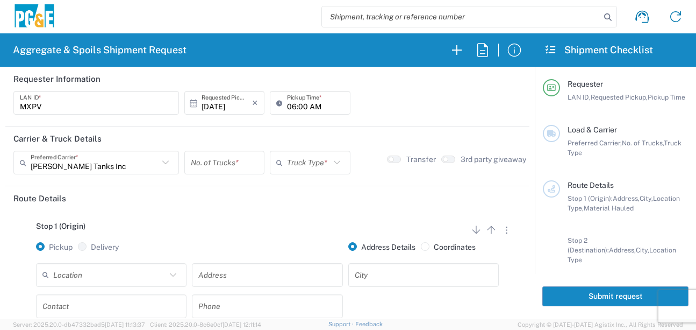
click at [226, 162] on input "number" at bounding box center [224, 162] width 67 height 19
type input "1"
click at [287, 164] on input "text" at bounding box center [308, 162] width 42 height 19
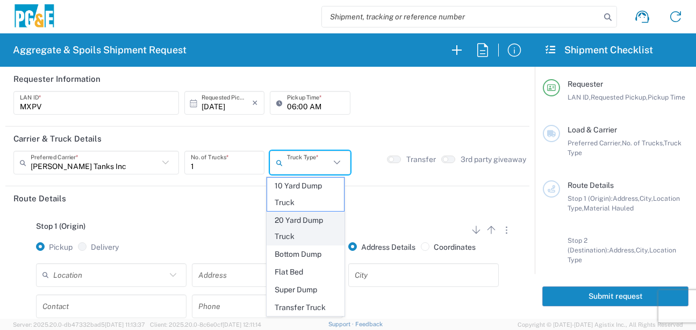
click at [295, 224] on span "20 Yard Dump Truck" at bounding box center [305, 228] width 77 height 33
type input "20 Yard Dump Truck"
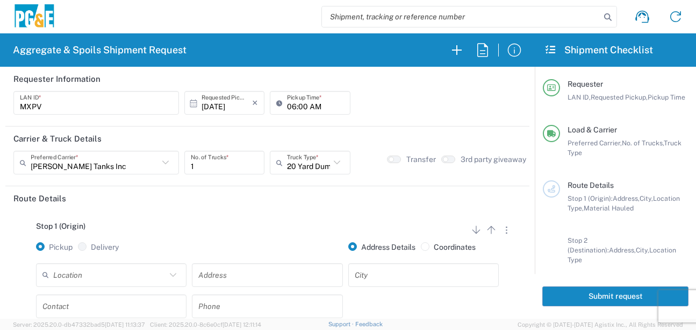
click at [271, 224] on div "Stop 1 (Origin) Add Stop Above Add Stop Below Remove Stop" at bounding box center [267, 231] width 508 height 20
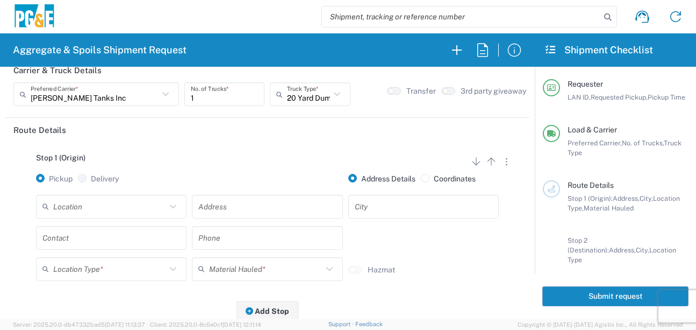
scroll to position [108, 0]
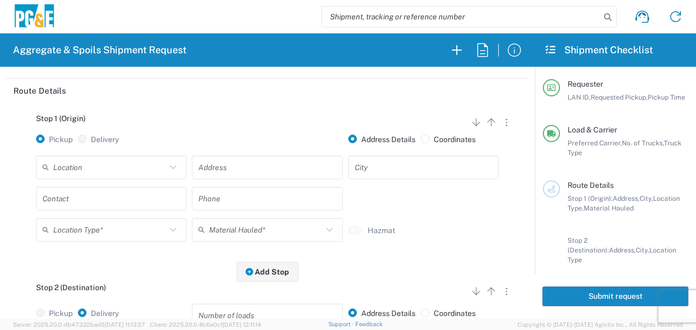
click at [152, 170] on input "text" at bounding box center [109, 167] width 113 height 19
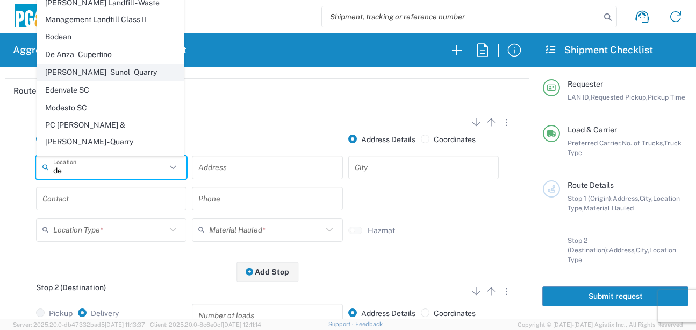
click at [137, 77] on span "[PERSON_NAME] - Sunol - Quarry" at bounding box center [111, 72] width 146 height 17
type input "[PERSON_NAME] - Sunol - Quarry"
type input "[STREET_ADDRESS]"
type input "Sunol"
type input "Quarry"
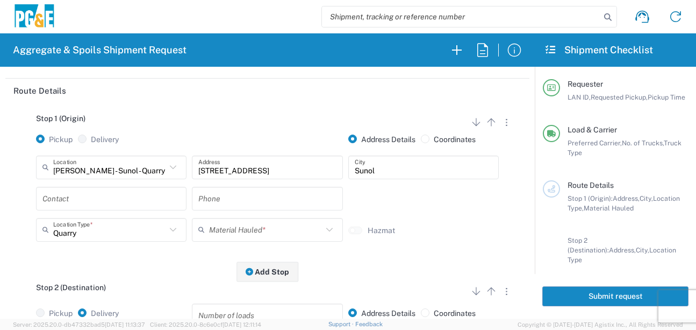
click at [94, 201] on input "text" at bounding box center [111, 198] width 138 height 19
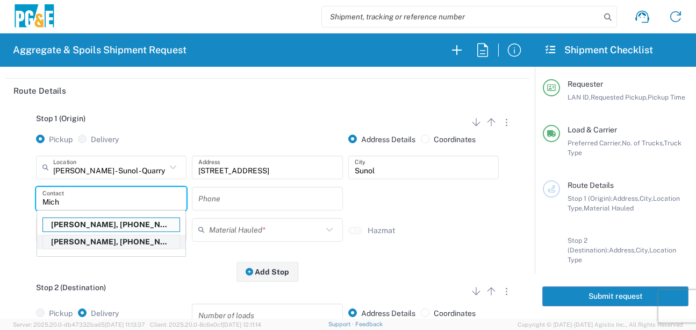
click at [101, 240] on p "[PERSON_NAME], [PHONE_NUMBER]" at bounding box center [111, 241] width 137 height 13
type input "[PERSON_NAME]"
type input "[PHONE_NUMBER]"
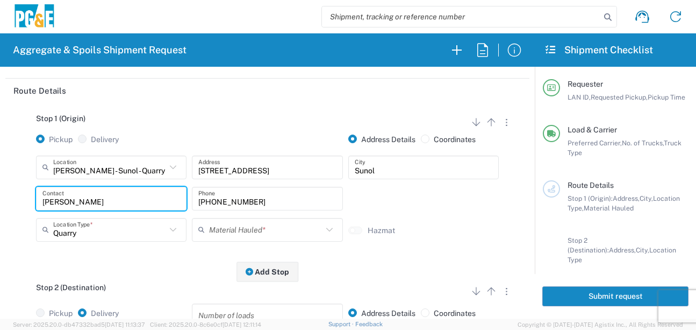
click at [212, 235] on input "text" at bounding box center [265, 229] width 113 height 19
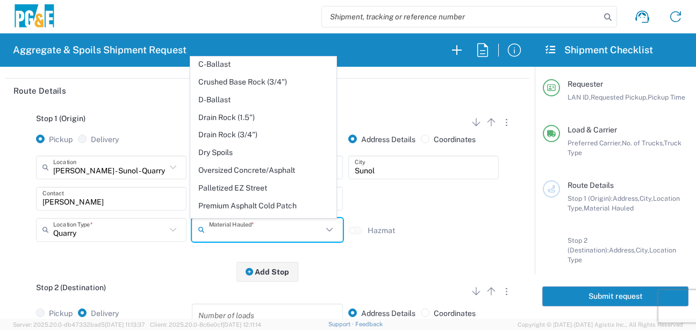
scroll to position [161, 0]
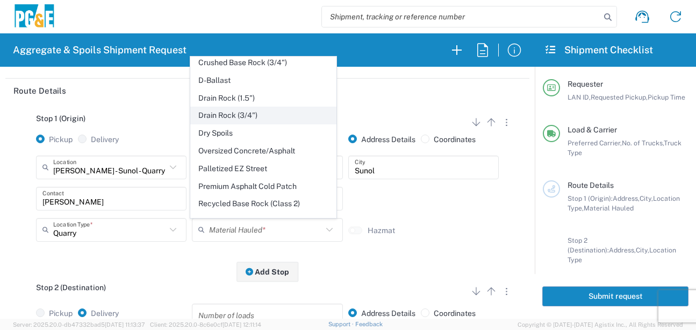
click at [253, 124] on span "Drain Rock (3/4")" at bounding box center [264, 115] width 146 height 17
type input "Drain Rock (3/4")"
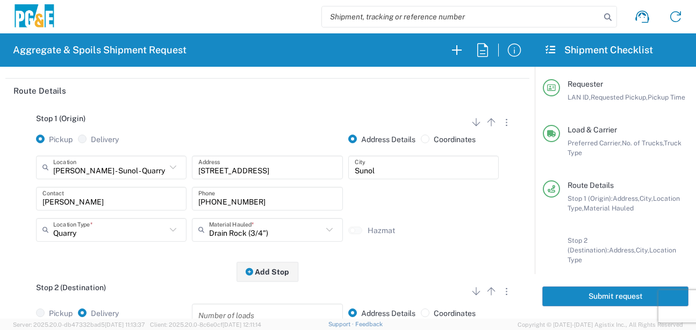
click at [178, 268] on div "Stop 1 (Origin) Add Stop Above Add Stop Below Remove Stop Pickup Delivery Addre…" at bounding box center [267, 187] width 508 height 169
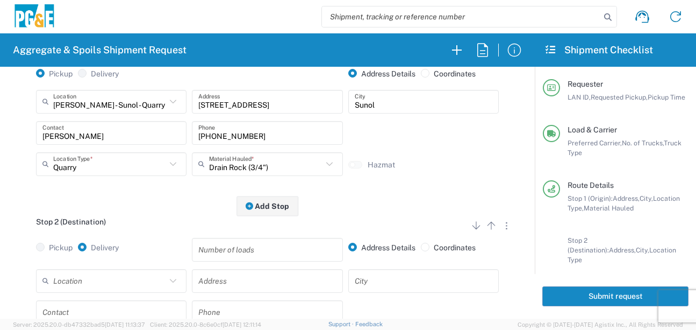
scroll to position [323, 0]
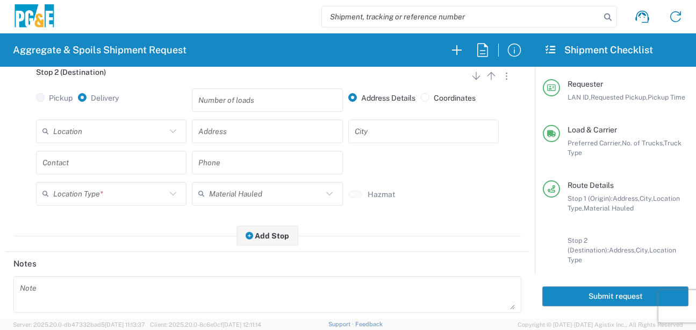
click at [139, 135] on input "text" at bounding box center [109, 130] width 113 height 19
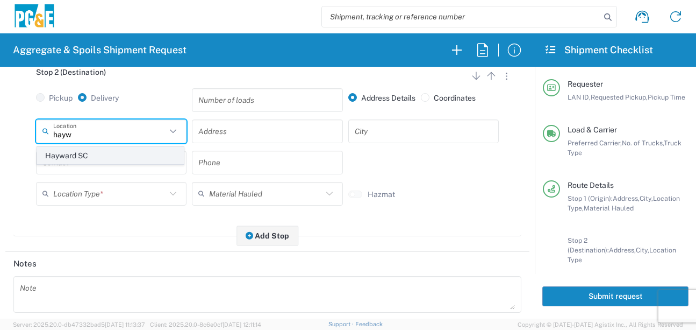
click at [110, 159] on span "Hayward SC" at bounding box center [111, 155] width 146 height 17
type input "Hayward SC"
type input "24300 Clawiter Rd"
type input "Hayward"
type input "Business No Loading Dock"
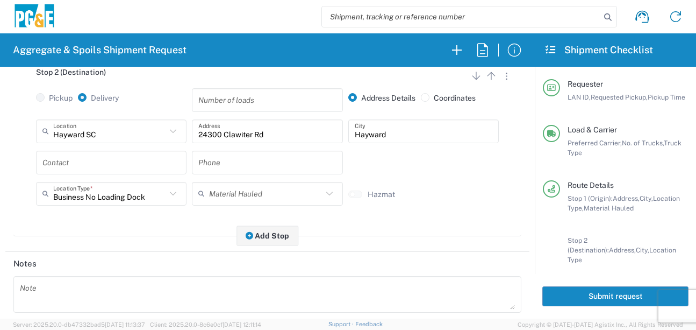
click at [105, 160] on input "text" at bounding box center [111, 162] width 138 height 19
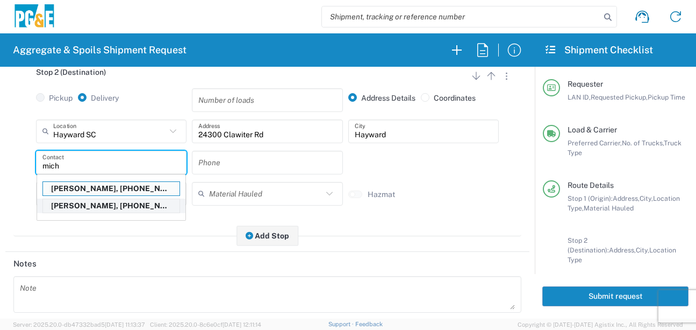
click at [91, 203] on p "[PERSON_NAME], [PHONE_NUMBER]" at bounding box center [111, 205] width 137 height 13
type input "[PERSON_NAME]"
type input "[PHONE_NUMBER]"
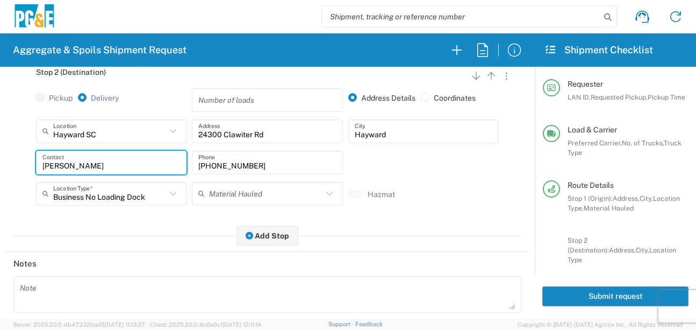
click at [120, 222] on div "Stop 2 (Destination) Add Stop Above Add Stop Below Remove Stop Pickup Delivery …" at bounding box center [267, 146] width 508 height 180
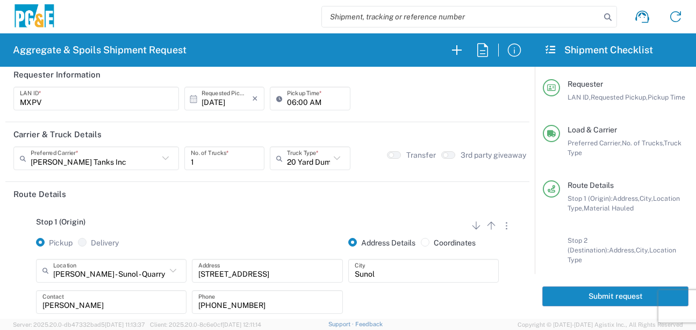
scroll to position [0, 0]
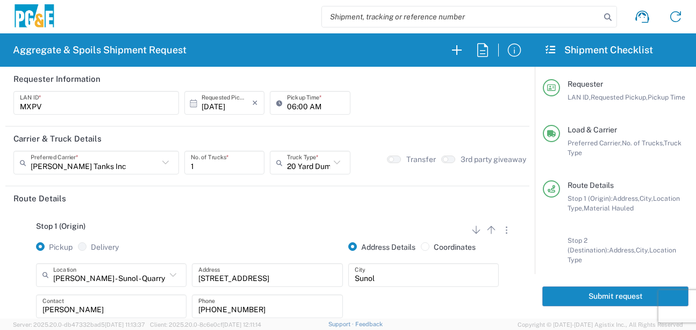
click at [568, 296] on button "Submit request" at bounding box center [615, 296] width 146 height 20
